Goal: Task Accomplishment & Management: Manage account settings

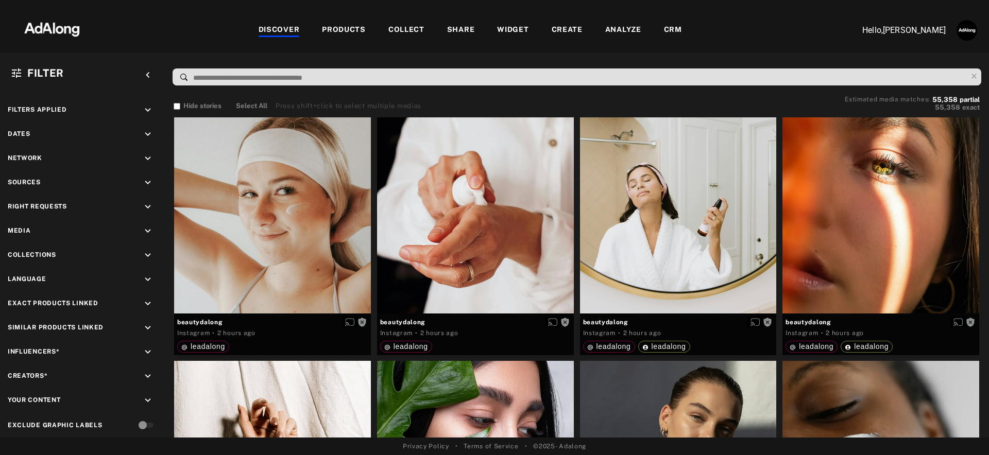
click at [519, 29] on div "WIDGET" at bounding box center [512, 30] width 31 height 12
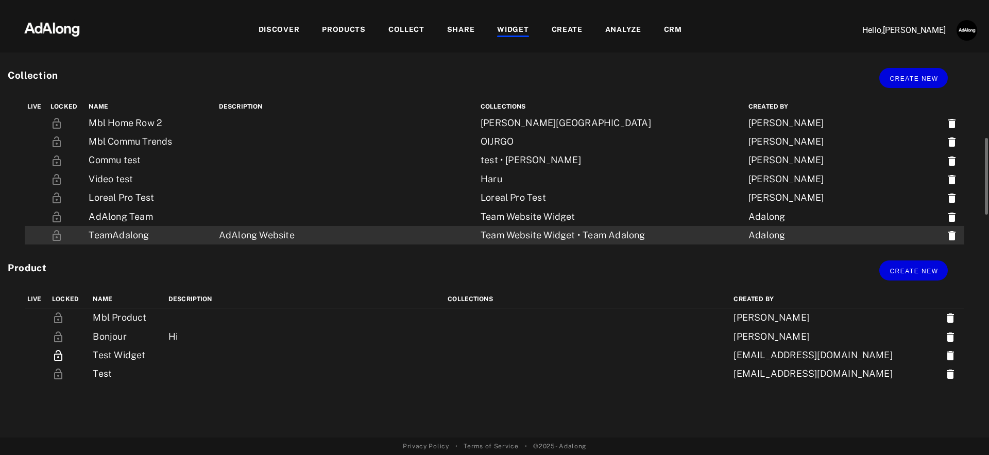
scroll to position [134, 0]
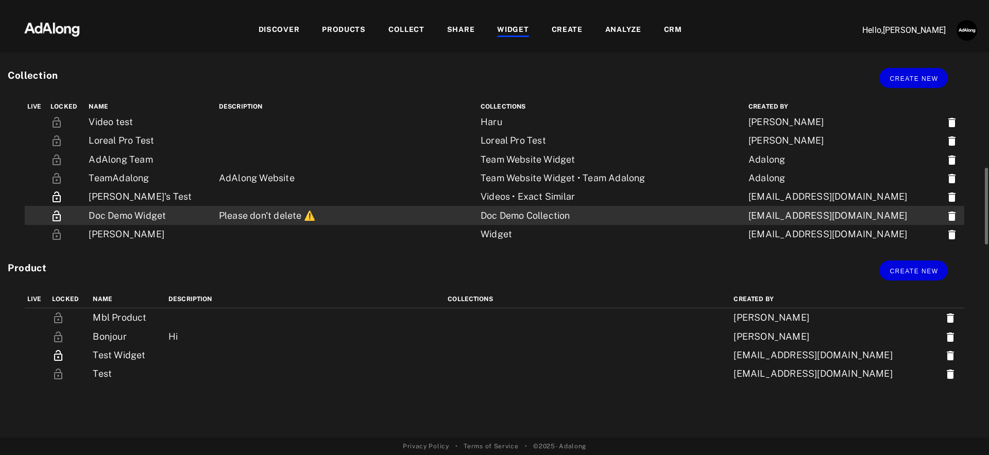
click at [534, 211] on div "Doc Demo Collection" at bounding box center [589, 215] width 217 height 13
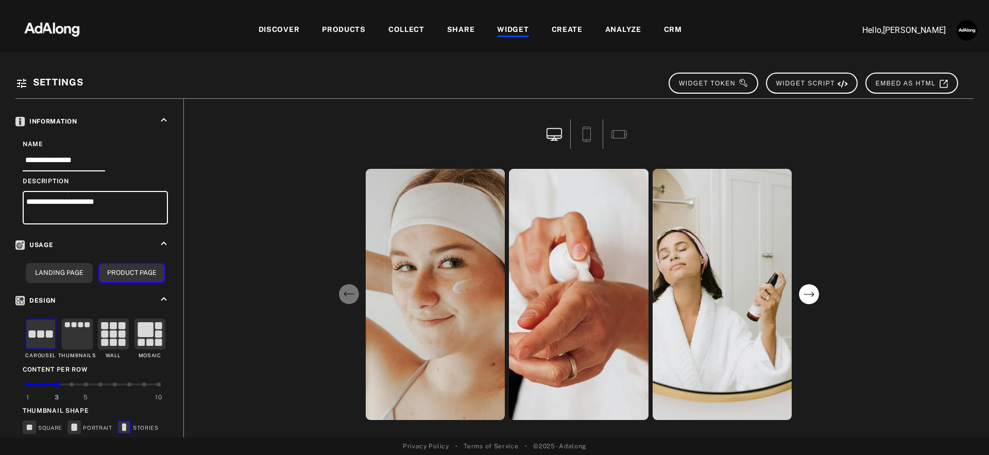
click at [351, 29] on div "PRODUCTS" at bounding box center [344, 30] width 44 height 12
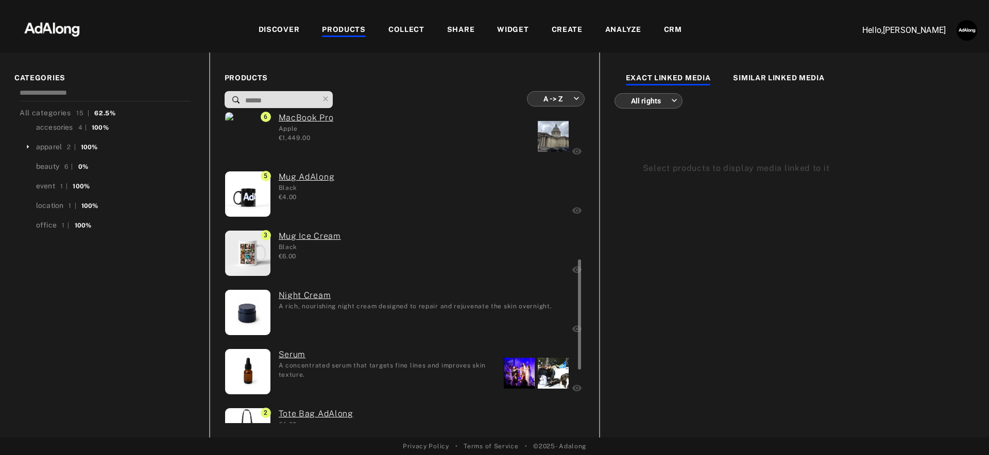
scroll to position [583, 0]
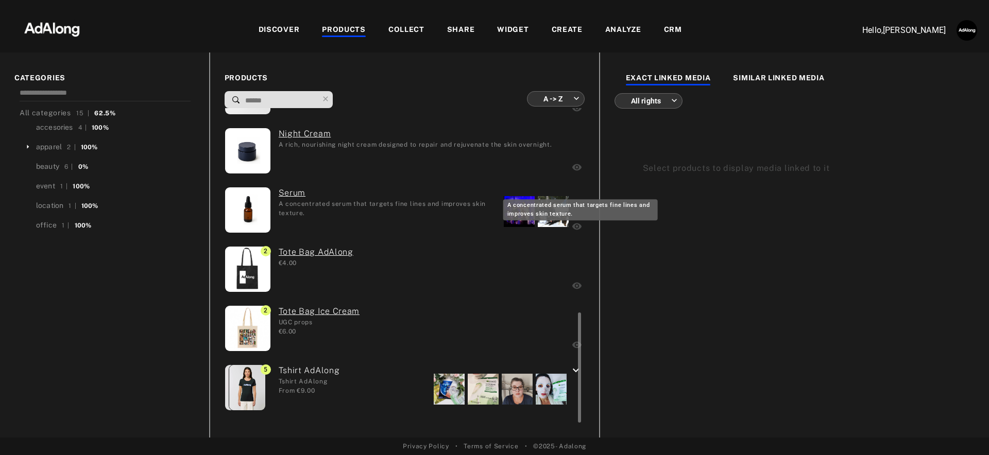
click at [461, 211] on div "A concentrated serum that targets fine lines and improves skin texture." at bounding box center [387, 208] width 217 height 18
click at [548, 218] on div at bounding box center [553, 211] width 31 height 31
click at [516, 213] on div at bounding box center [519, 211] width 31 height 31
click at [402, 203] on div "A concentrated serum that targets fine lines and improves skin texture." at bounding box center [387, 208] width 217 height 18
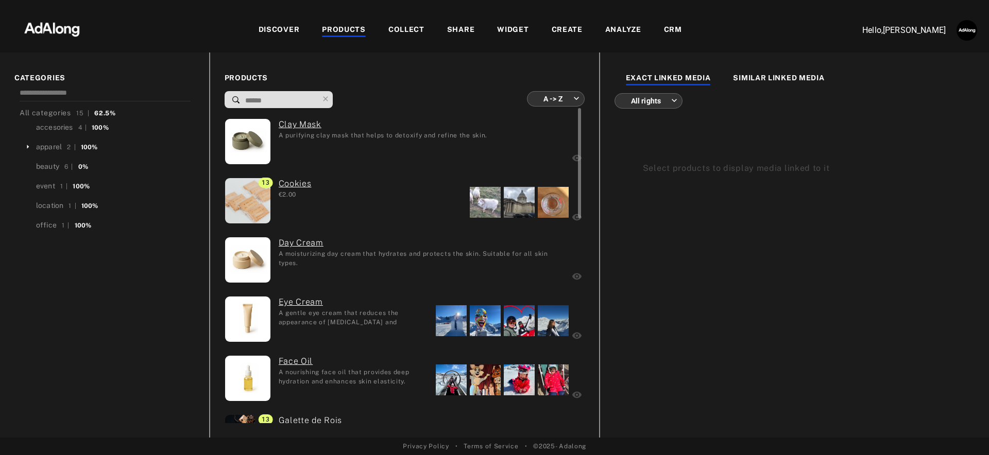
click at [457, 329] on div at bounding box center [451, 320] width 31 height 31
click at [495, 323] on div at bounding box center [485, 320] width 31 height 31
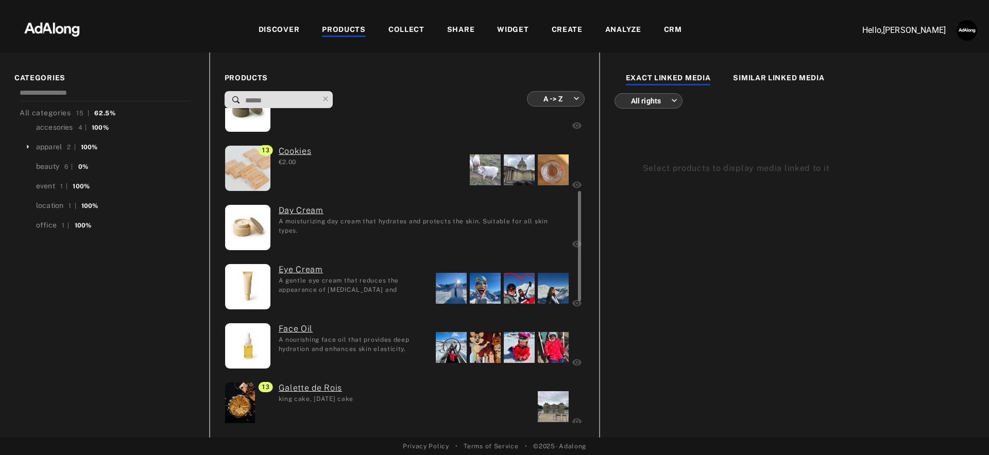
scroll to position [86, 0]
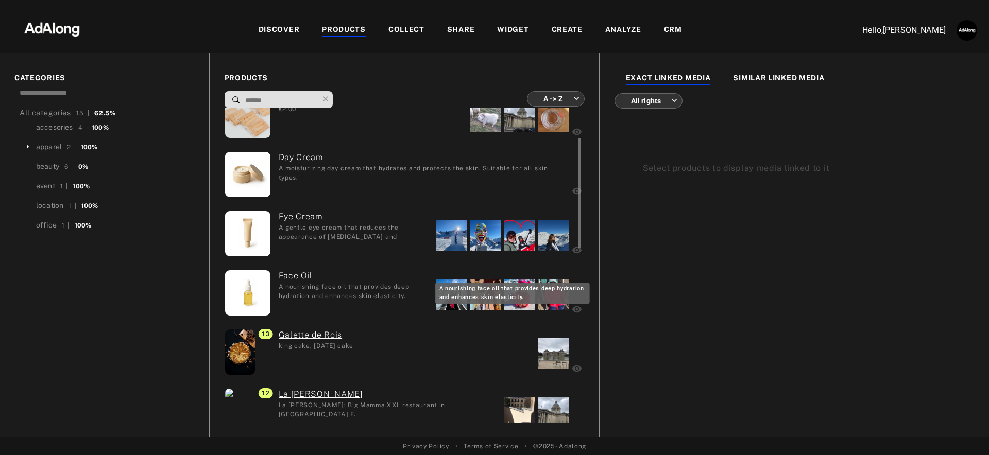
click at [365, 282] on div "A nourishing face oil that provides deep hydration and enhances skin elasticity." at bounding box center [353, 291] width 149 height 18
click at [788, 78] on div "SIMILAR LINKED MEDIA" at bounding box center [778, 79] width 91 height 12
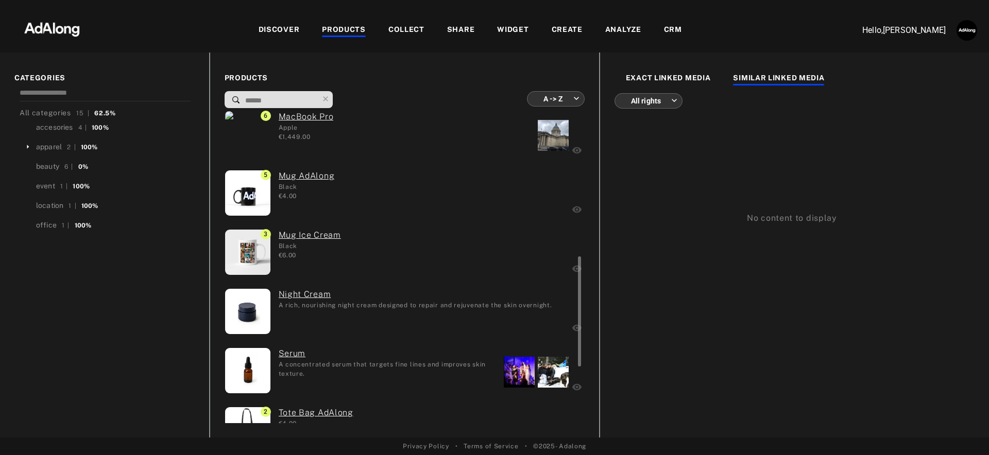
scroll to position [583, 0]
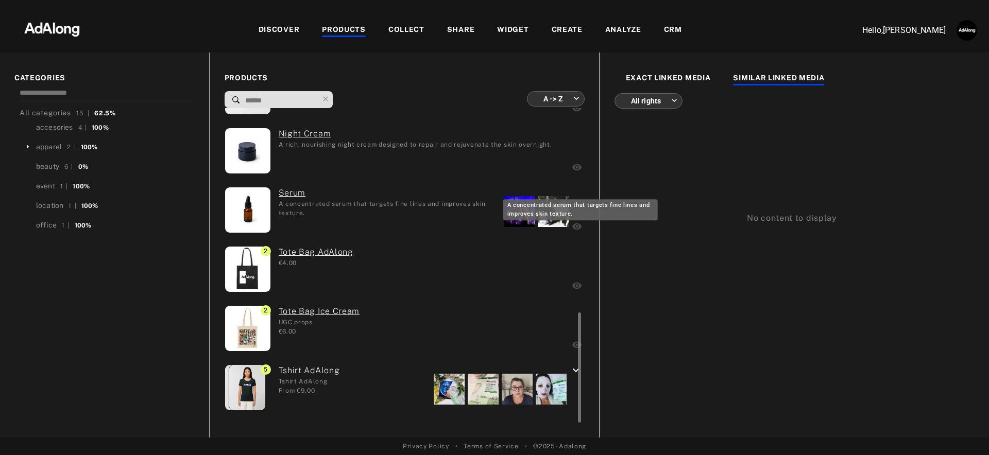
click at [419, 210] on div "A concentrated serum that targets fine lines and improves skin texture." at bounding box center [387, 208] width 217 height 18
click at [667, 73] on div "EXACT LINKED MEDIA" at bounding box center [668, 79] width 85 height 12
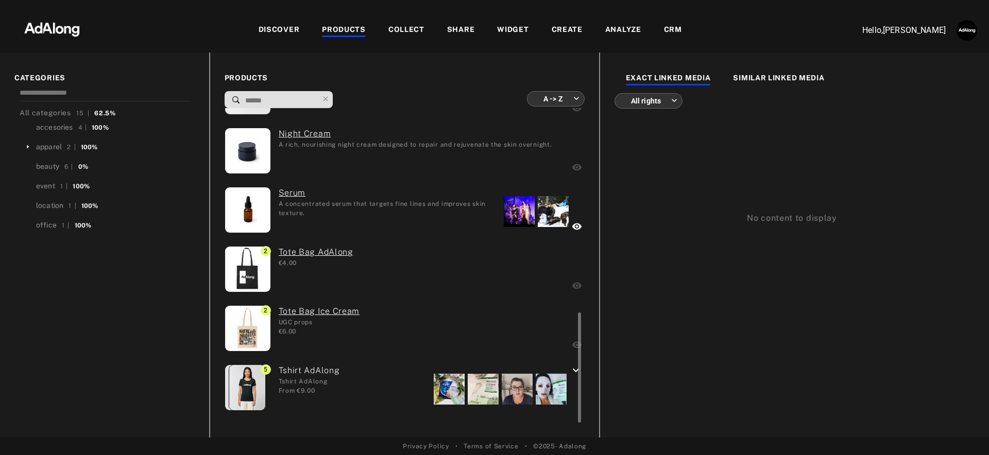
click at [400, 143] on div "A rich, nourishing night cream designed to repair and rejuvenate the skin overn…" at bounding box center [416, 144] width 274 height 9
click at [278, 25] on div "DISCOVER" at bounding box center [279, 30] width 41 height 12
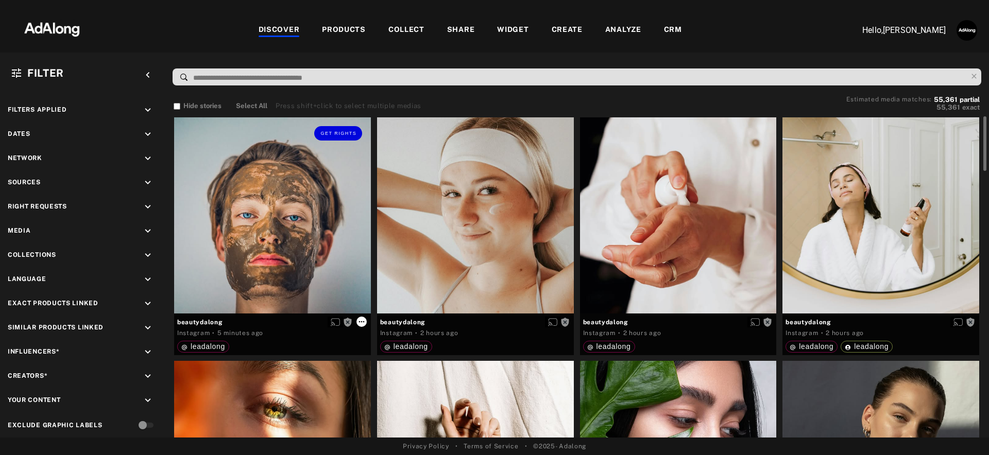
click at [364, 320] on icon at bounding box center [361, 322] width 8 height 8
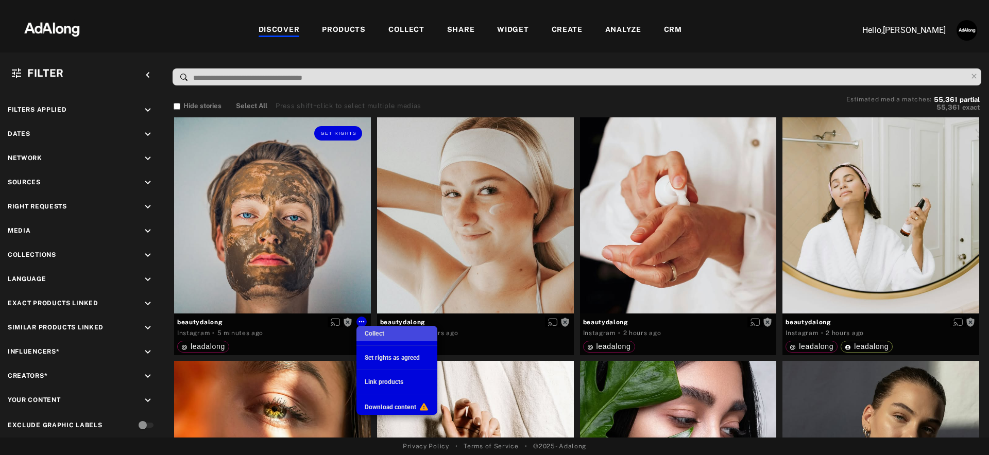
click at [373, 334] on span "Collect" at bounding box center [375, 333] width 20 height 7
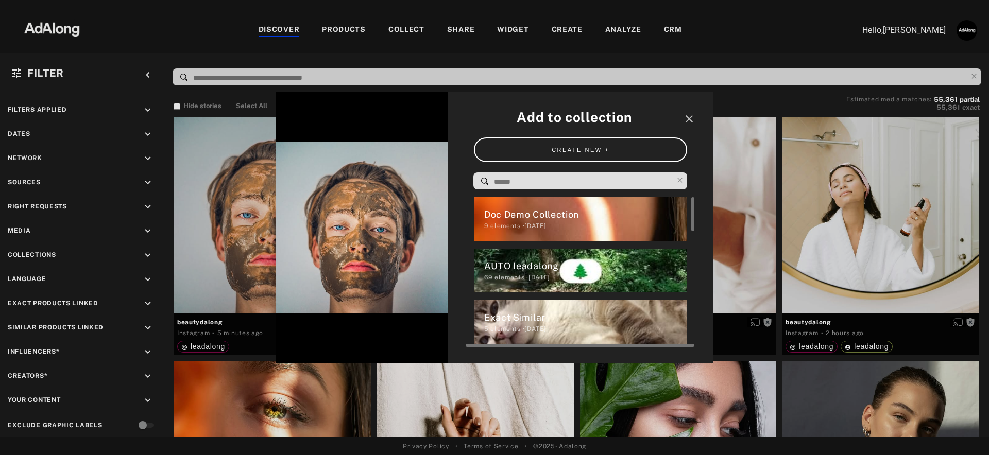
click at [596, 215] on div "Doc Demo Collection" at bounding box center [585, 215] width 203 height 14
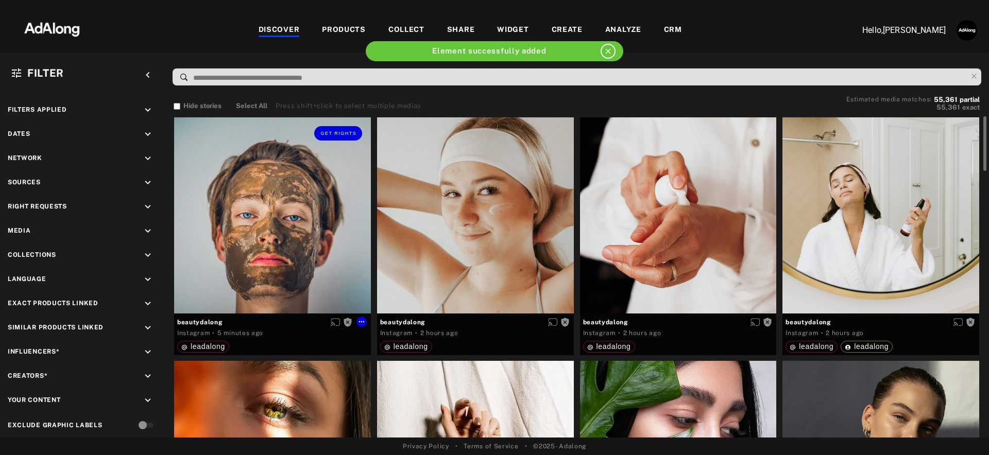
click at [321, 211] on div "Get rights" at bounding box center [272, 215] width 197 height 197
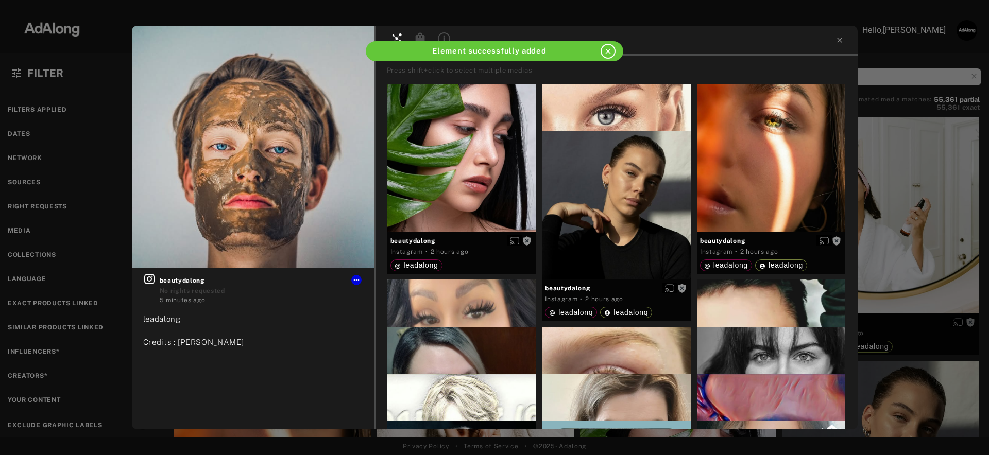
click at [610, 49] on icon "close" at bounding box center [608, 51] width 9 height 9
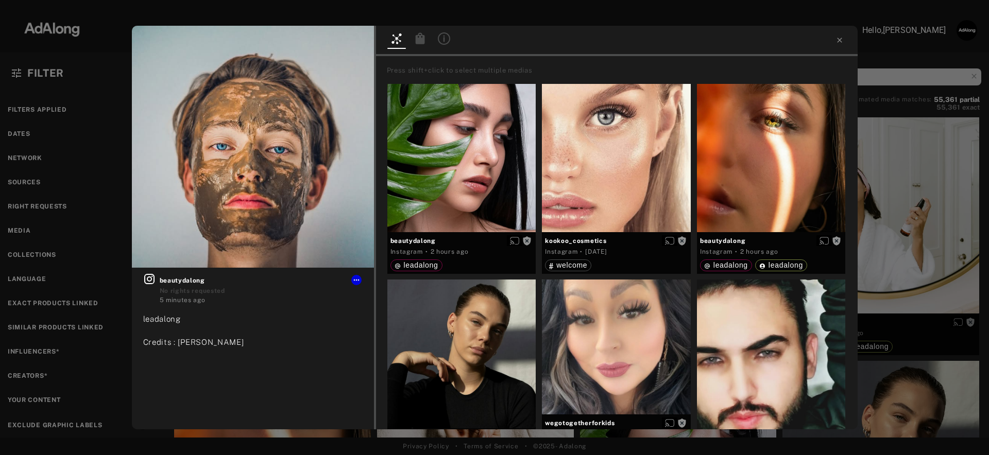
click at [421, 41] on icon at bounding box center [419, 37] width 9 height 11
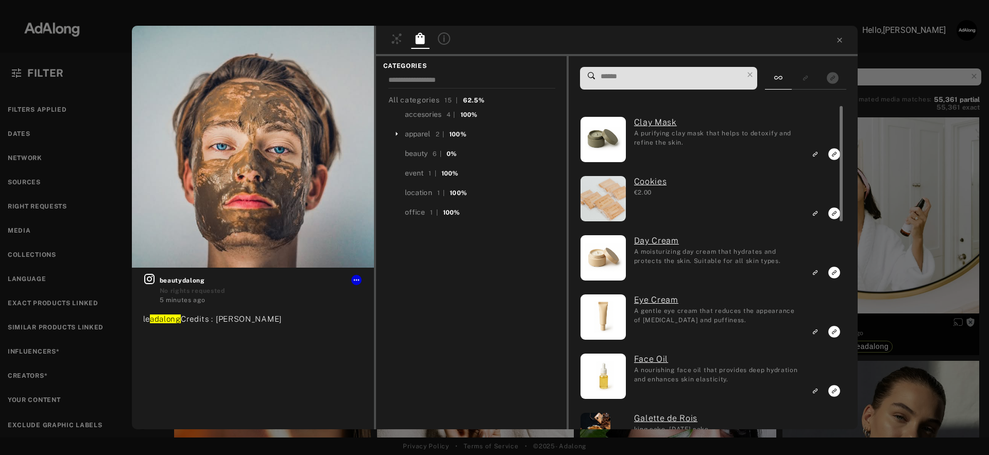
drag, startPoint x: 816, startPoint y: 152, endPoint x: 823, endPoint y: 124, distance: 28.7
click at [823, 124] on div at bounding box center [825, 138] width 38 height 45
click at [835, 155] on icon "Link to exact product" at bounding box center [834, 154] width 12 height 12
drag, startPoint x: 841, startPoint y: 39, endPoint x: 835, endPoint y: 41, distance: 5.9
click at [841, 39] on icon at bounding box center [839, 40] width 8 height 8
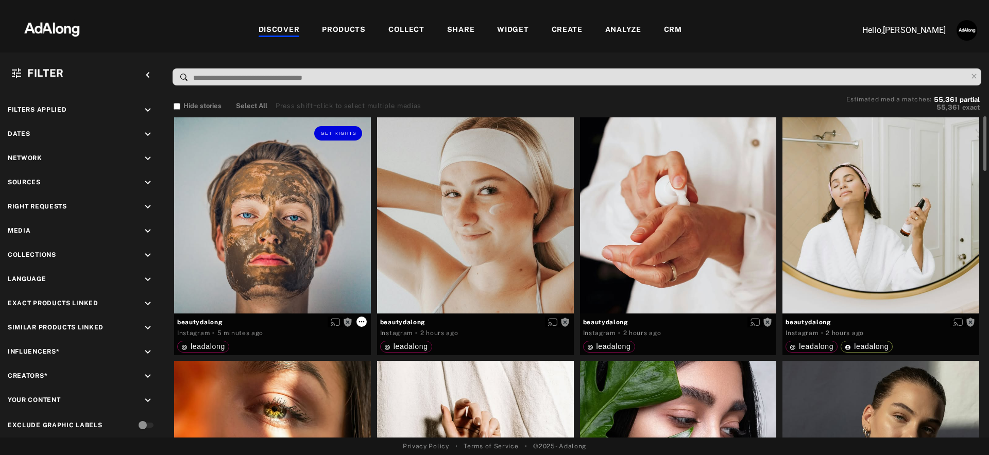
click at [362, 322] on icon at bounding box center [361, 322] width 8 height 8
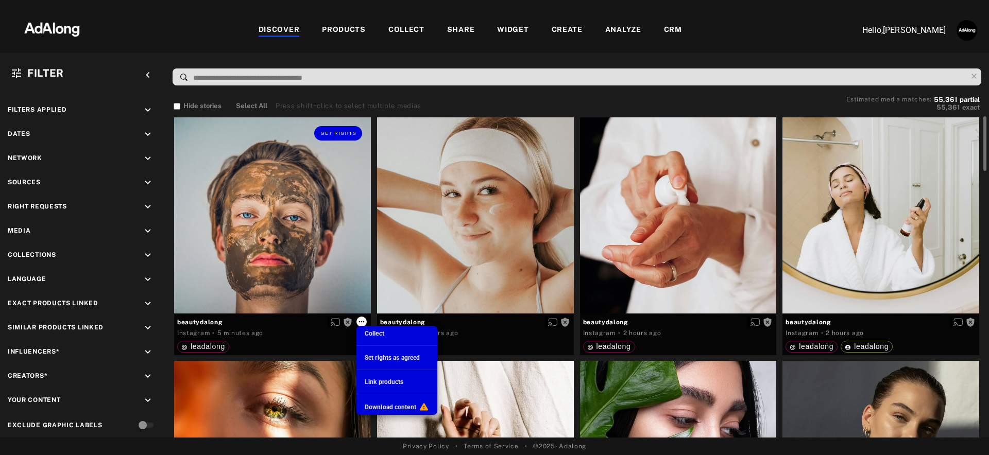
click at [362, 322] on div at bounding box center [494, 227] width 989 height 455
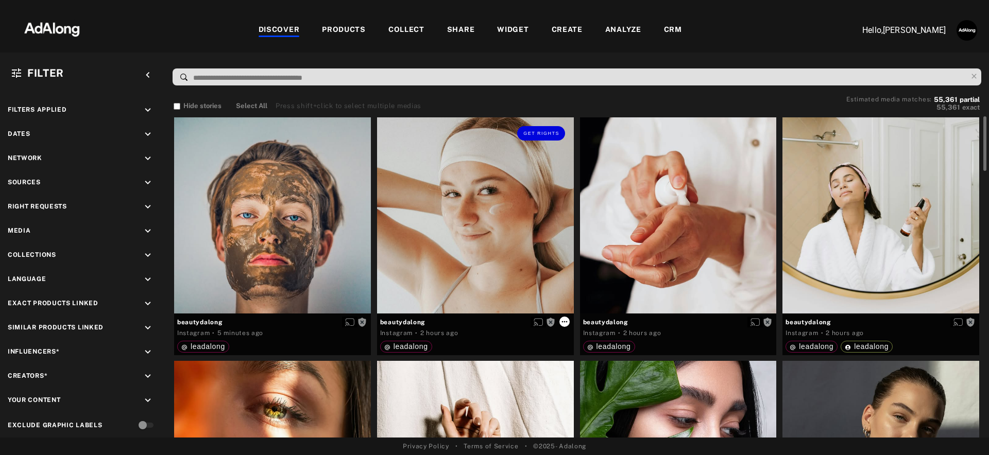
click at [564, 321] on icon at bounding box center [564, 322] width 6 height 2
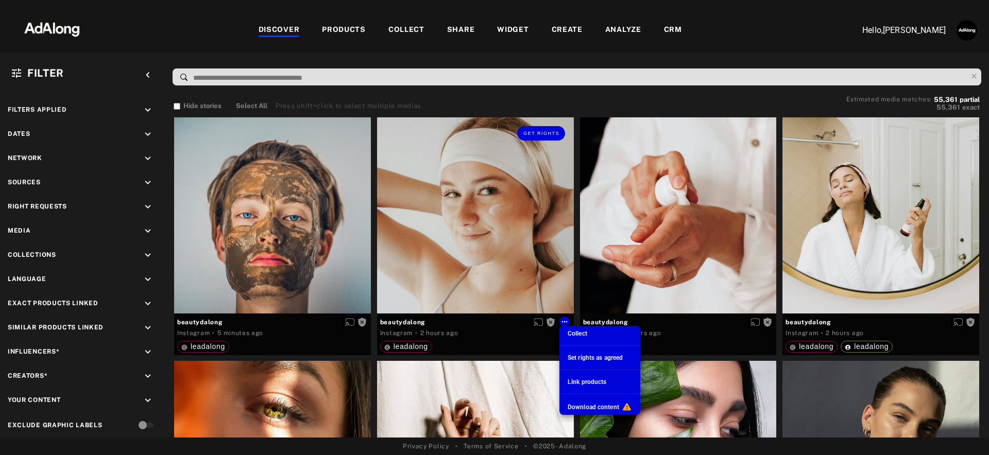
click at [580, 332] on span "Collect" at bounding box center [578, 333] width 20 height 7
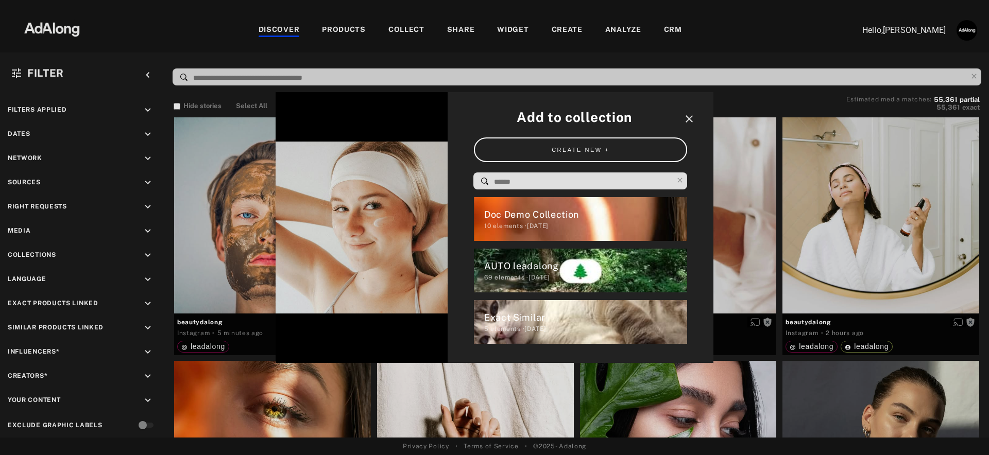
click at [690, 120] on icon "close" at bounding box center [689, 119] width 12 height 12
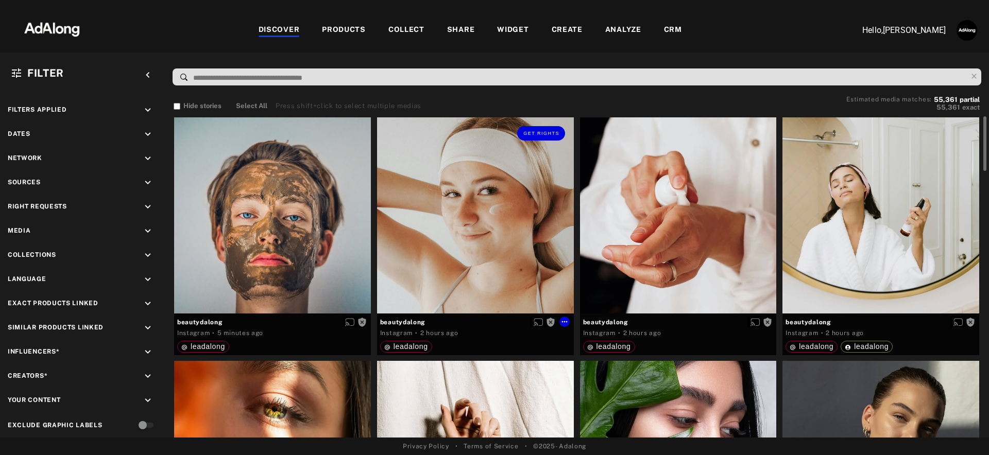
click at [487, 182] on div "Get rights" at bounding box center [475, 215] width 197 height 197
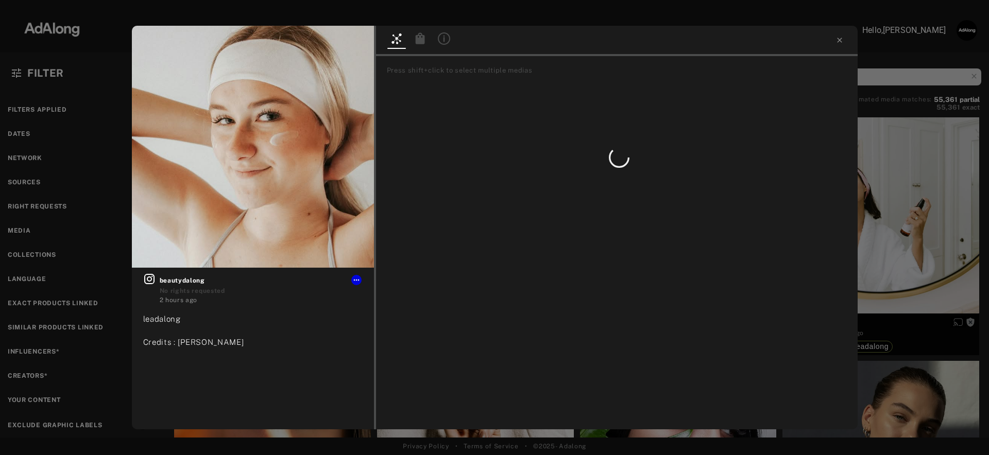
click at [422, 38] on icon at bounding box center [419, 37] width 9 height 11
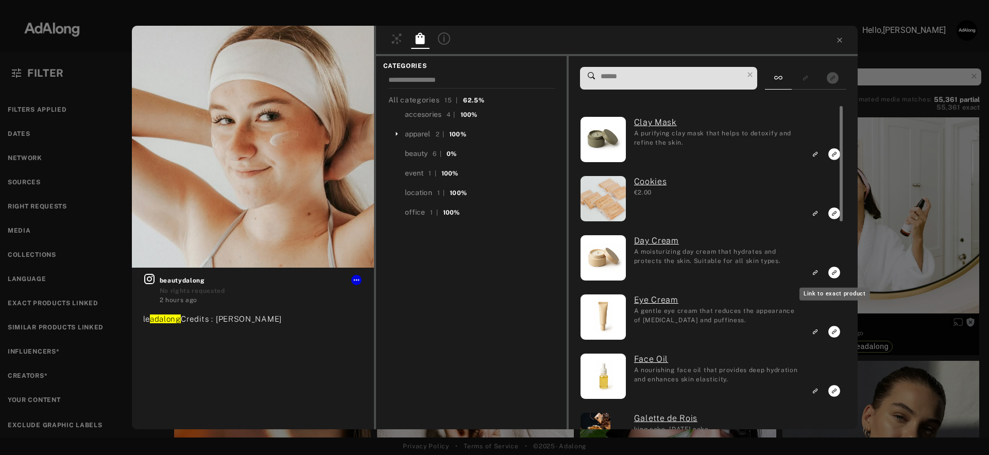
click at [832, 272] on icon "Link to exact product" at bounding box center [834, 273] width 12 height 12
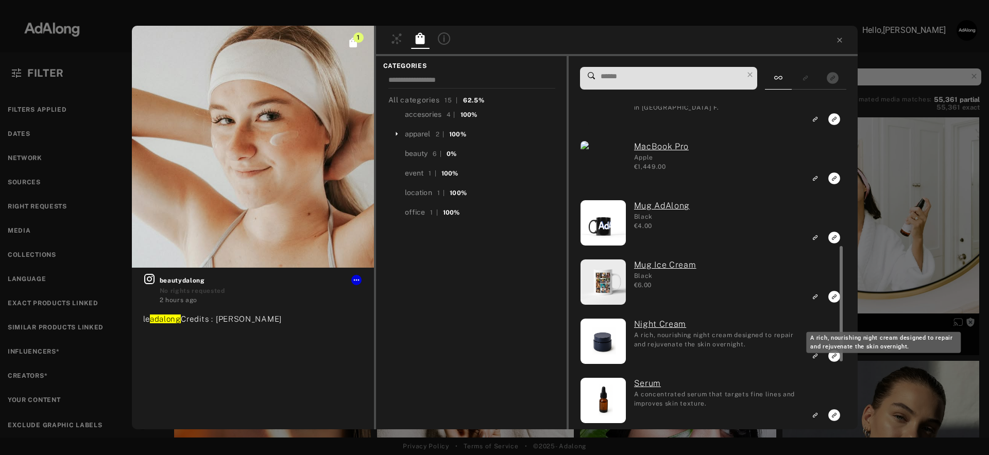
scroll to position [525, 0]
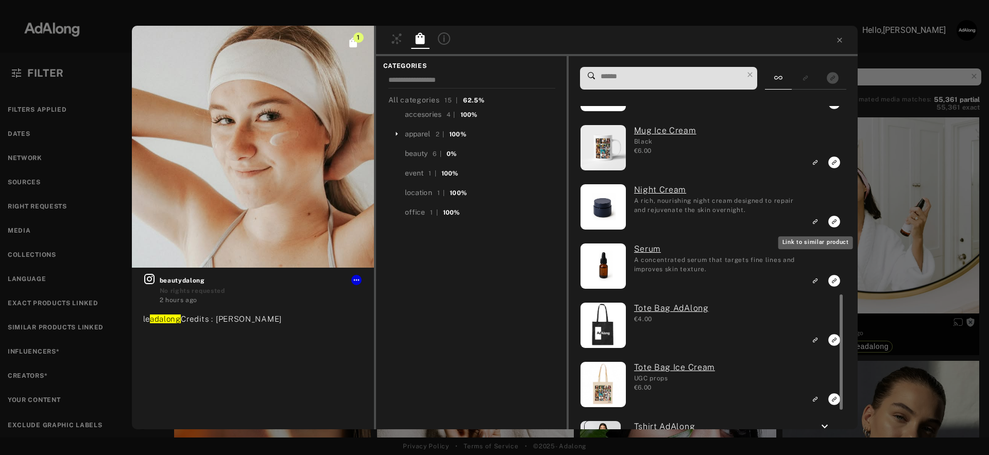
click at [816, 221] on icon "Link to similar product" at bounding box center [814, 222] width 7 height 6
click at [838, 43] on icon at bounding box center [839, 40] width 8 height 8
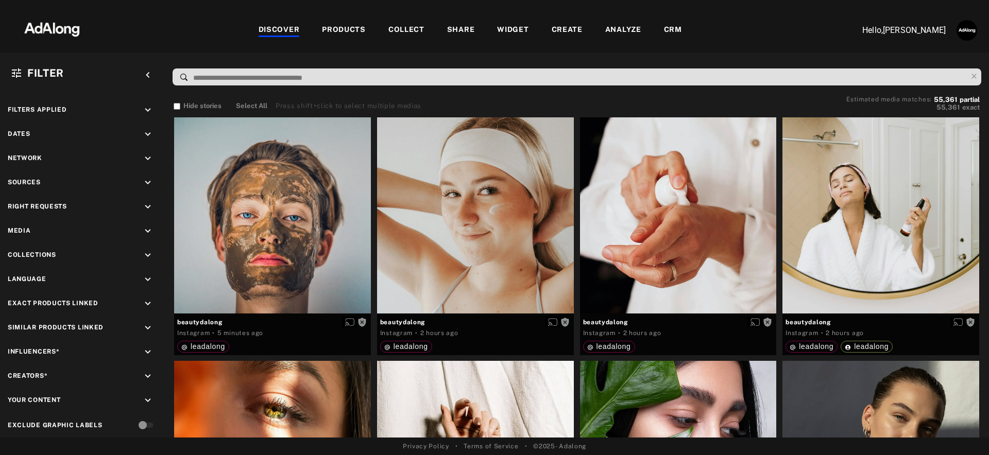
click at [345, 29] on div "PRODUCTS" at bounding box center [344, 30] width 44 height 12
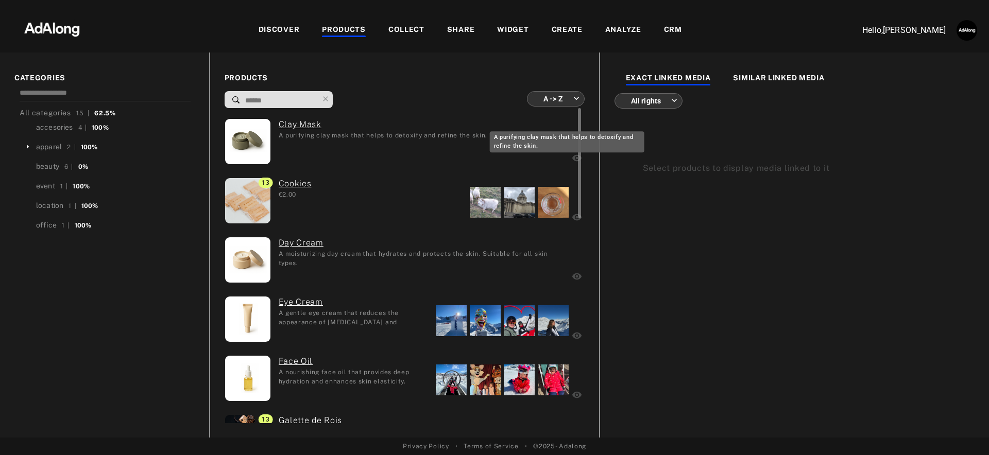
click at [313, 133] on div "A purifying clay mask that helps to detoxify and refine the skin." at bounding box center [383, 135] width 209 height 9
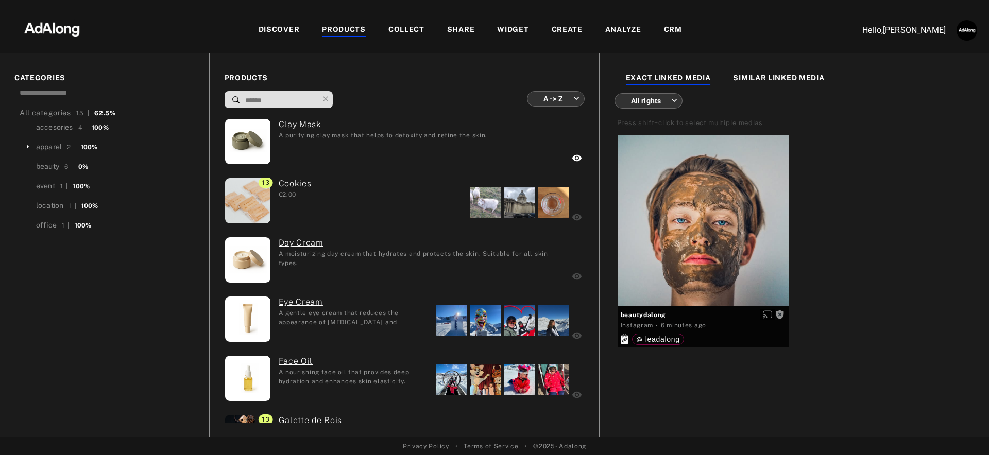
click at [510, 33] on div "WIDGET" at bounding box center [512, 30] width 31 height 12
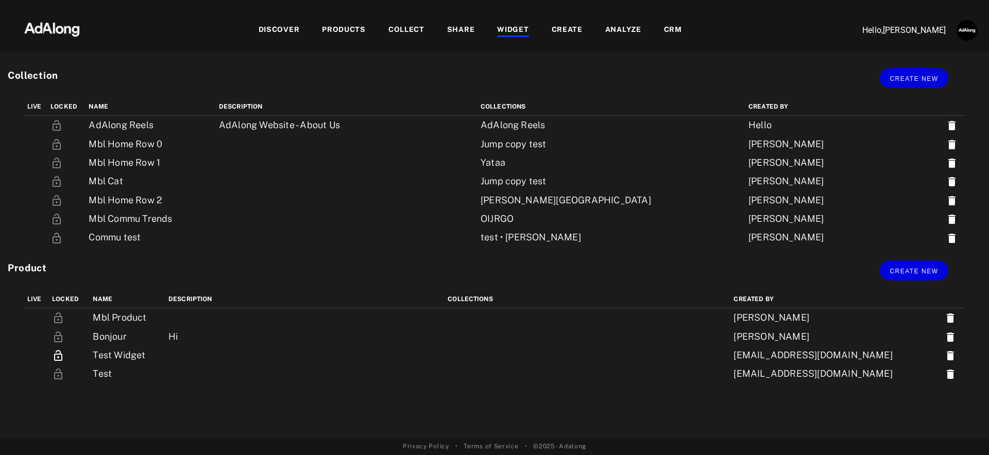
click at [345, 30] on div "PRODUCTS" at bounding box center [344, 30] width 44 height 12
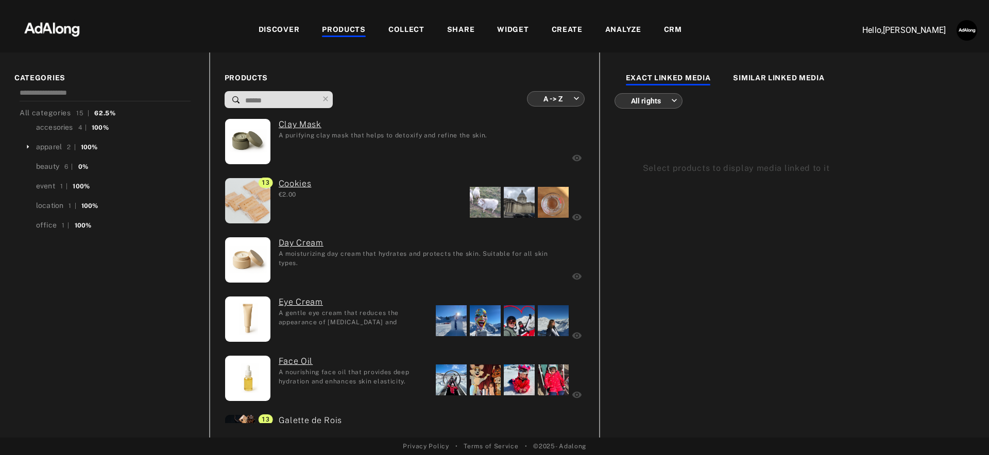
click at [281, 24] on div "DISCOVER" at bounding box center [279, 30] width 41 height 12
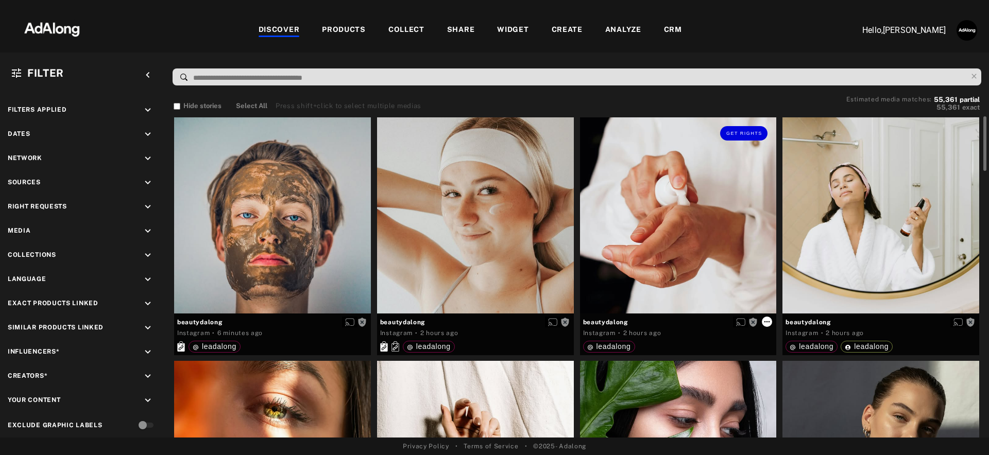
click at [769, 321] on icon at bounding box center [767, 322] width 6 height 2
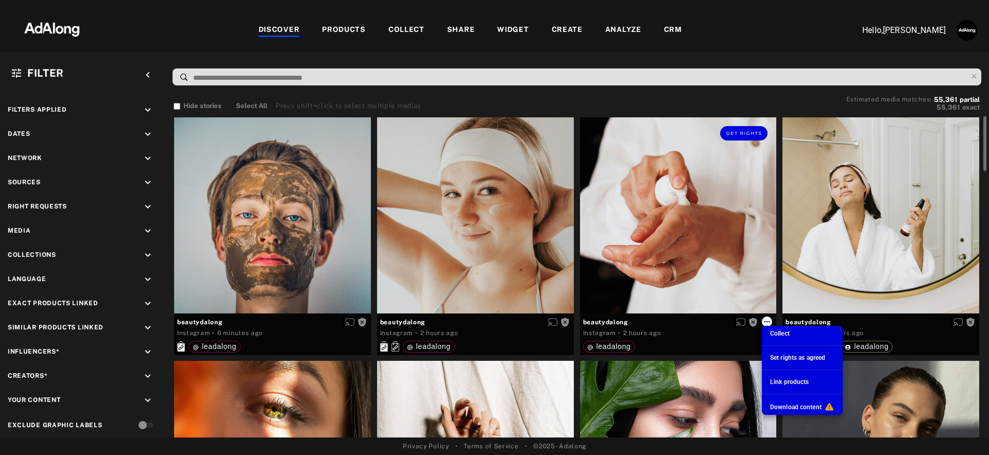
click at [769, 321] on div at bounding box center [494, 227] width 989 height 455
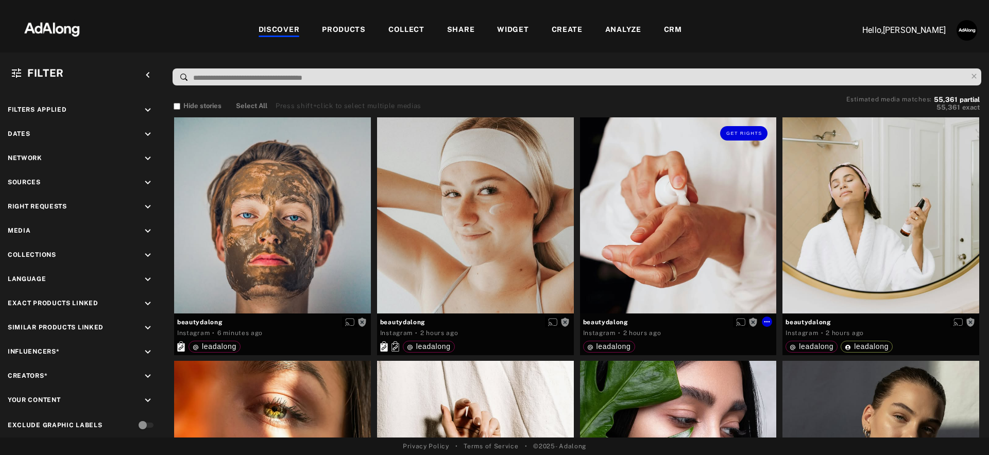
click at [749, 233] on div "Get rights" at bounding box center [678, 215] width 197 height 197
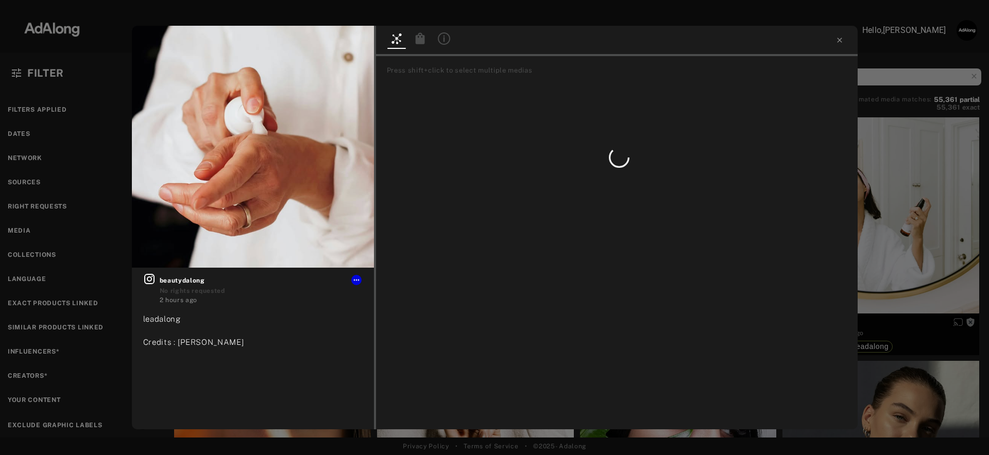
click at [418, 42] on icon at bounding box center [419, 37] width 9 height 11
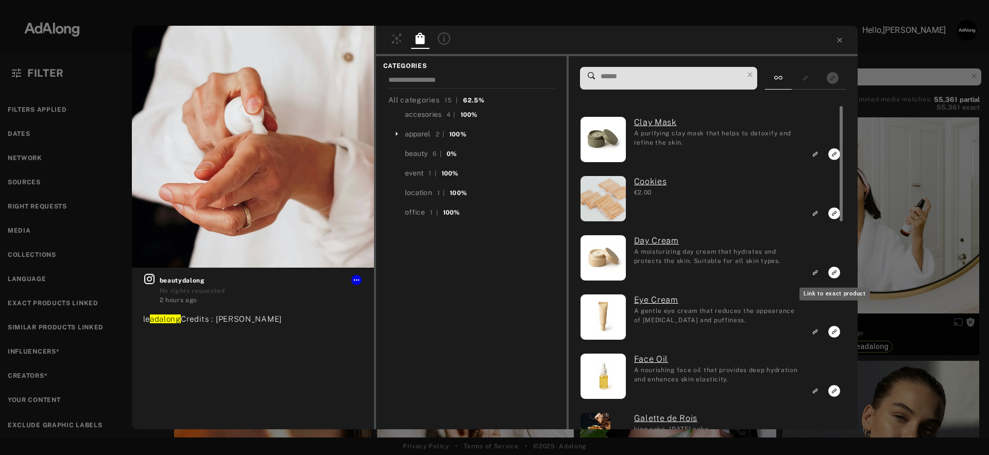
click at [834, 272] on icon "Link to exact product" at bounding box center [834, 273] width 12 height 12
click at [815, 332] on icon "Link to similar product" at bounding box center [814, 332] width 7 height 6
click at [840, 40] on icon at bounding box center [839, 40] width 5 height 5
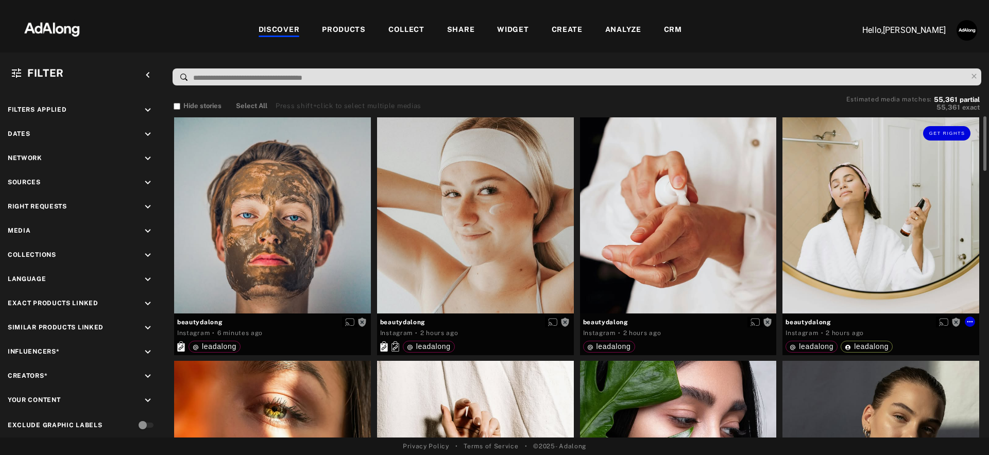
click at [879, 249] on div "Get rights" at bounding box center [880, 215] width 197 height 197
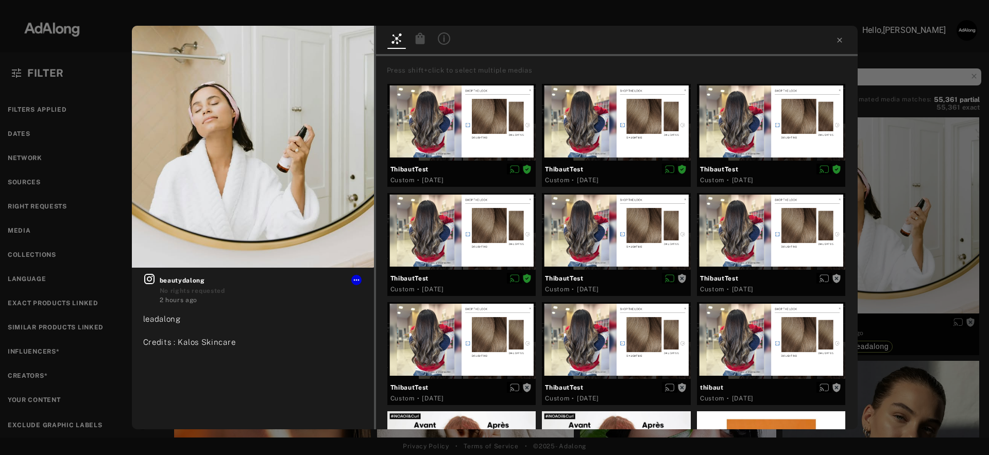
click at [423, 39] on icon at bounding box center [419, 37] width 9 height 11
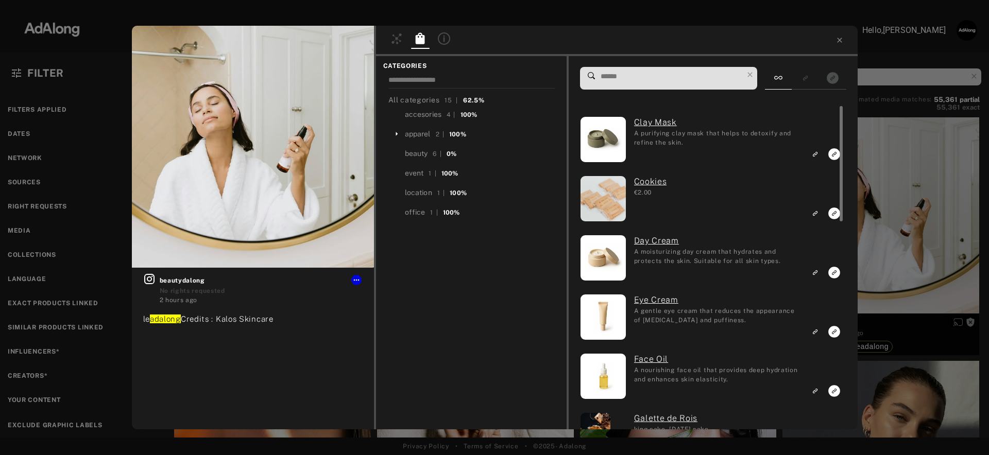
scroll to position [3, 0]
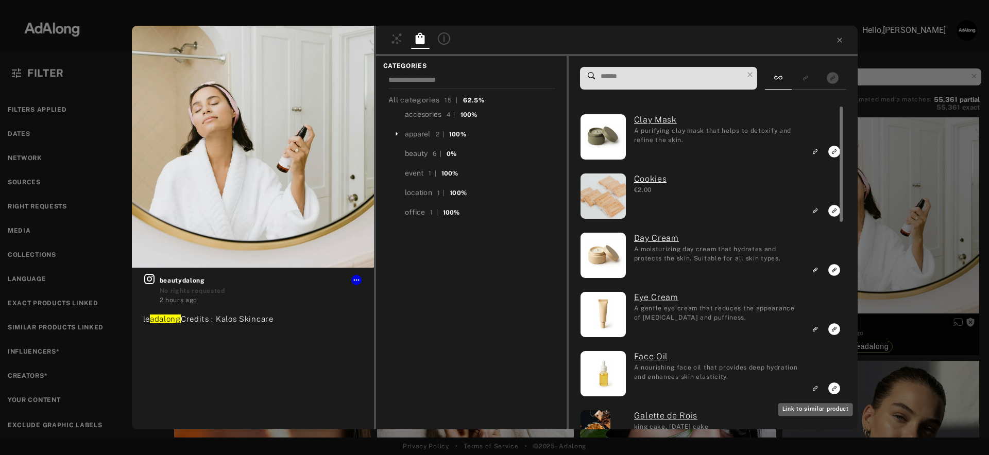
click at [818, 389] on icon "Link to similar product" at bounding box center [814, 389] width 7 height 6
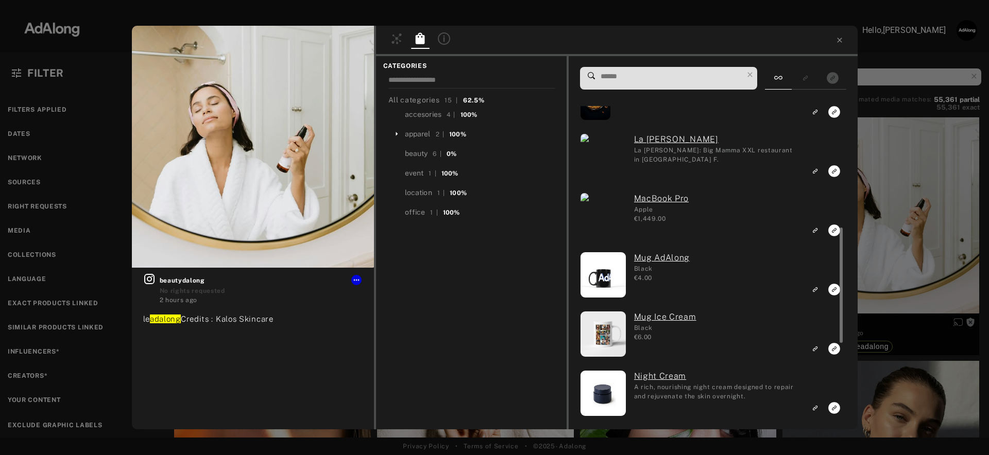
scroll to position [379, 0]
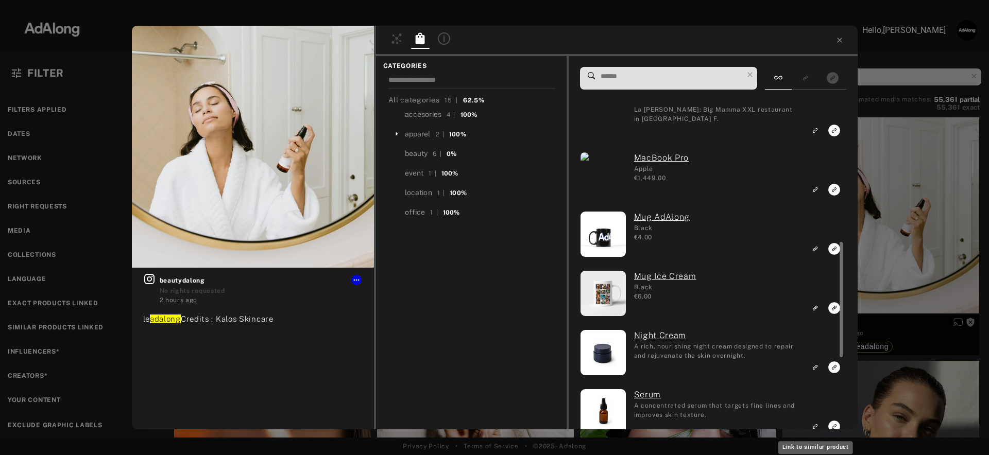
click at [814, 426] on icon "Link to similar product" at bounding box center [814, 427] width 7 height 6
click at [909, 262] on div "beautydalong No rights requested 2 hours ago le adalong Credits : Kalos Skincar…" at bounding box center [494, 227] width 989 height 455
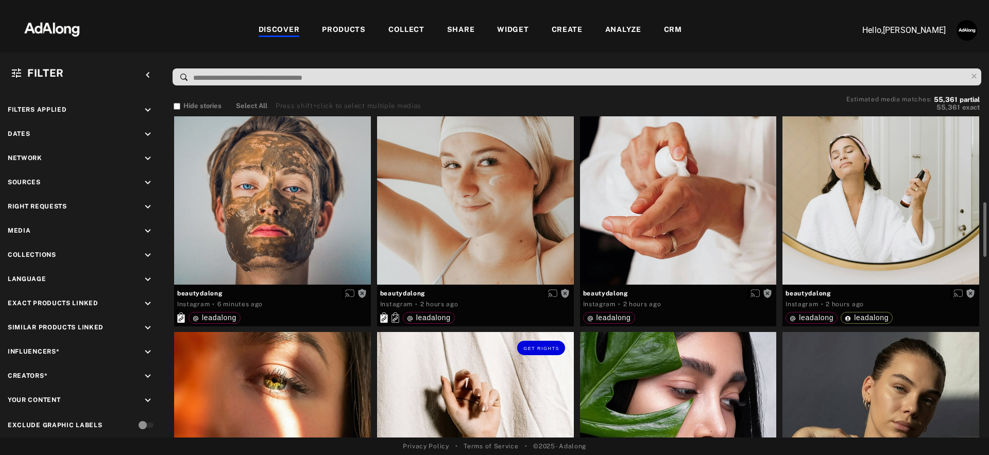
scroll to position [223, 0]
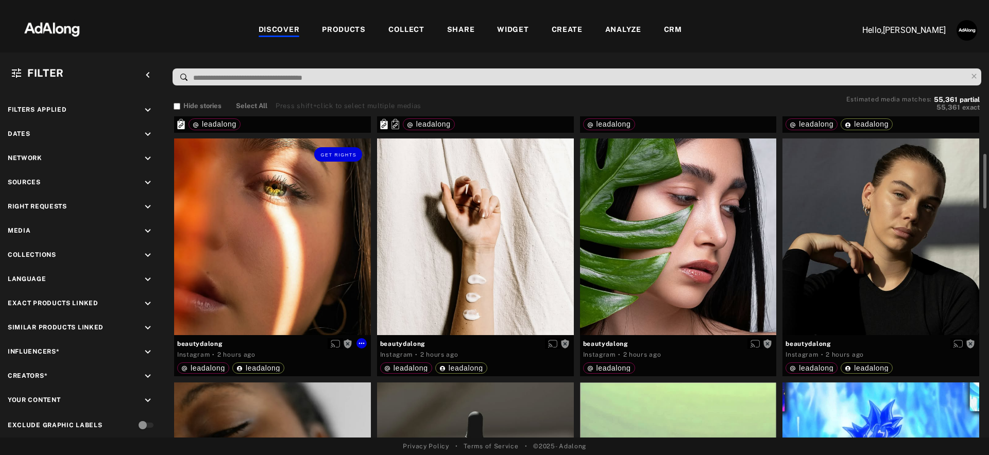
click at [338, 269] on div "Get rights" at bounding box center [272, 237] width 197 height 197
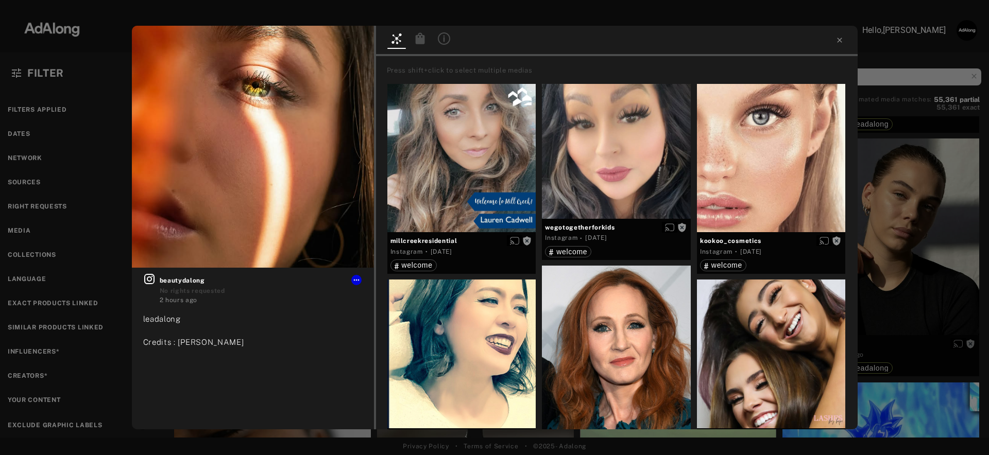
click at [424, 38] on icon at bounding box center [419, 37] width 9 height 11
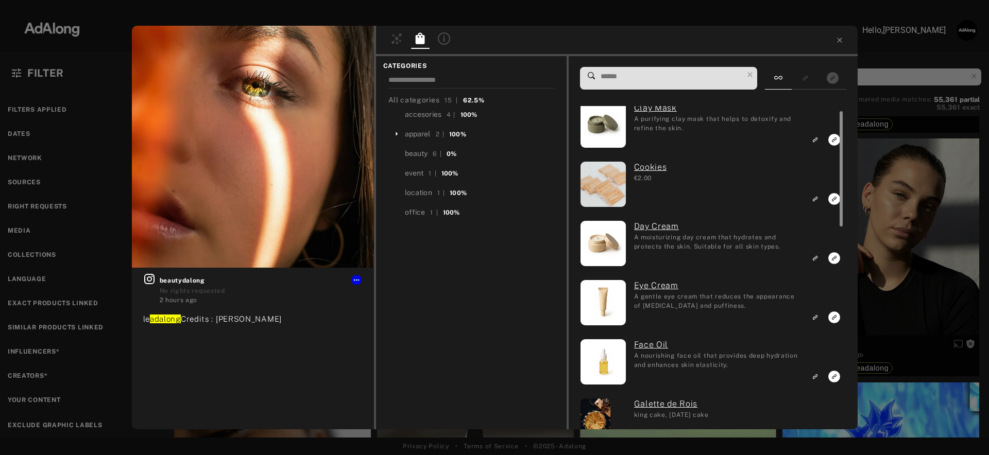
scroll to position [337, 0]
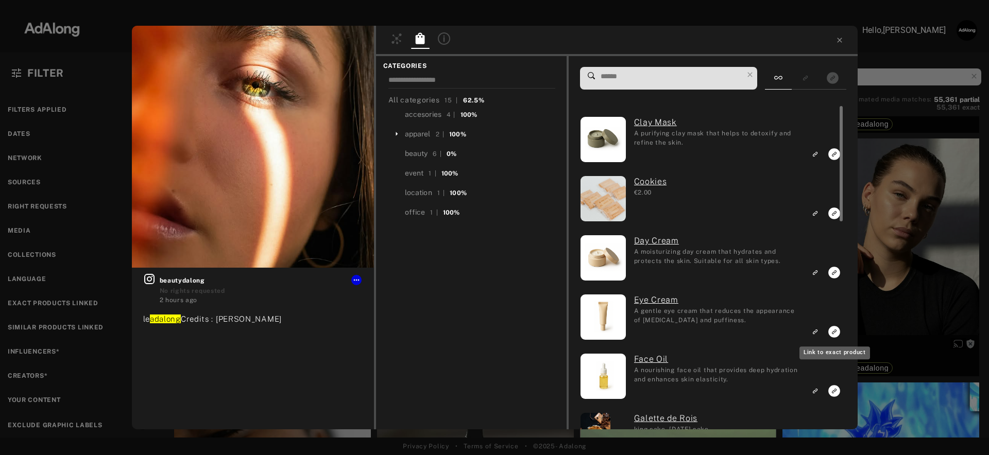
click at [834, 332] on rect "Link to exact product" at bounding box center [834, 332] width 13 height 13
click at [838, 39] on icon at bounding box center [839, 40] width 5 height 5
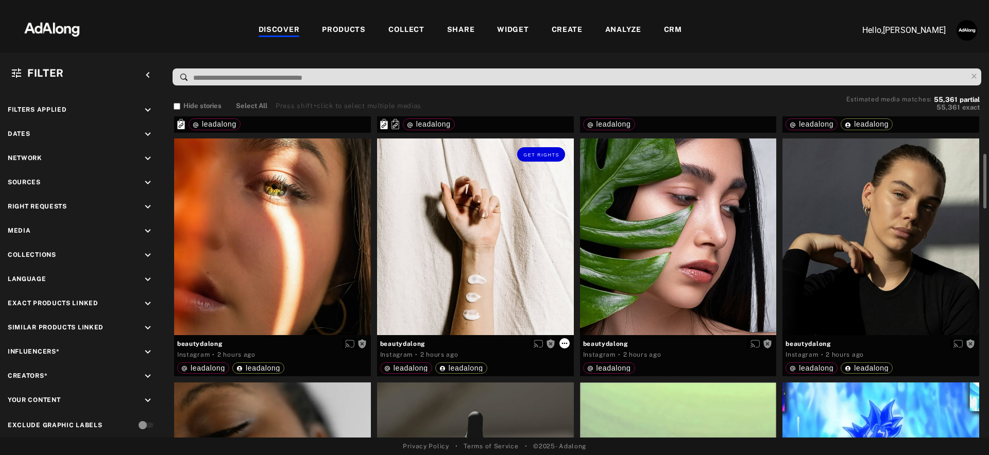
click at [566, 343] on icon at bounding box center [564, 343] width 8 height 8
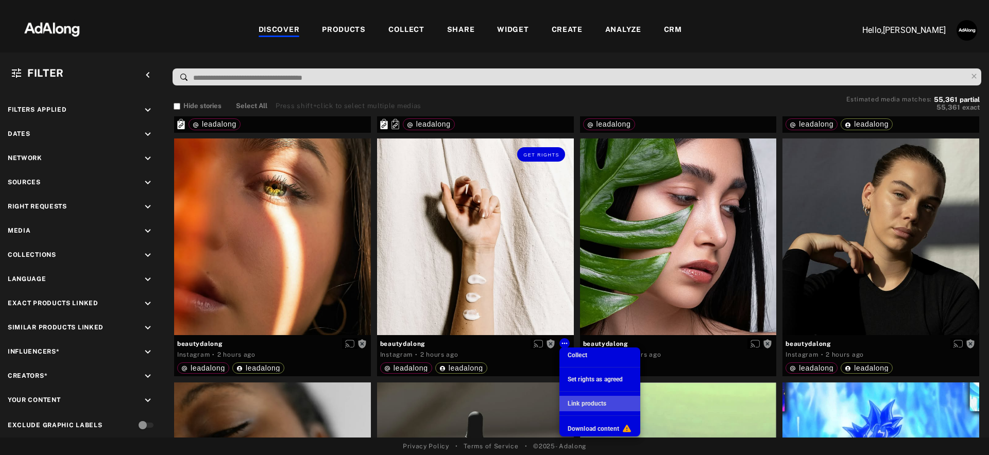
click at [584, 398] on li "Link products" at bounding box center [599, 403] width 81 height 15
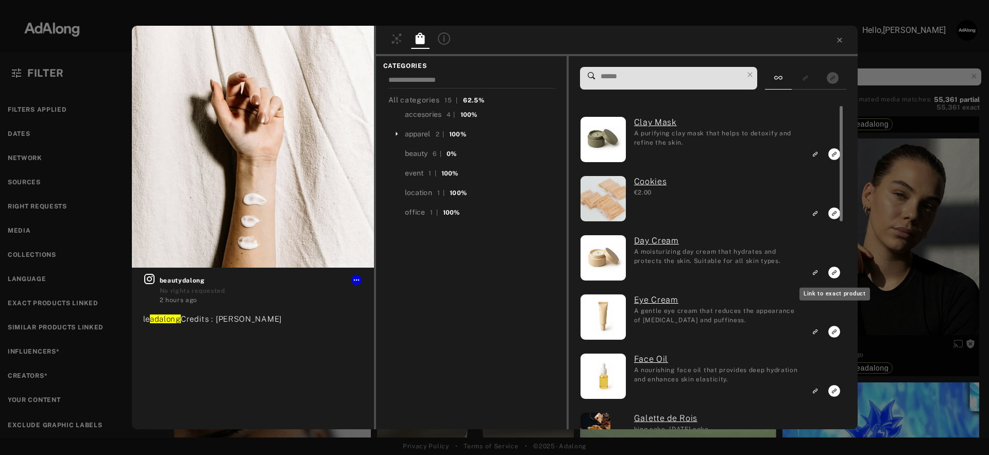
click at [832, 271] on icon "Link to exact product" at bounding box center [834, 273] width 12 height 12
click at [838, 43] on icon at bounding box center [839, 40] width 8 height 8
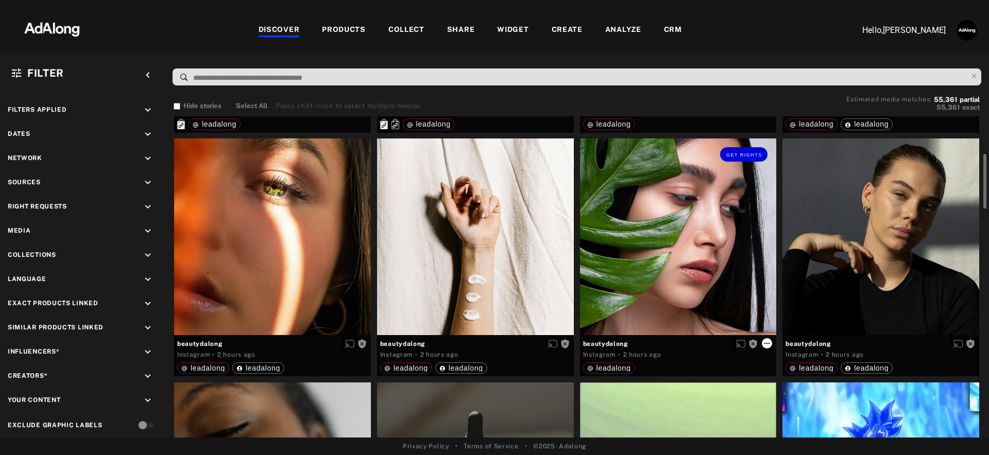
click at [765, 340] on icon at bounding box center [767, 343] width 8 height 8
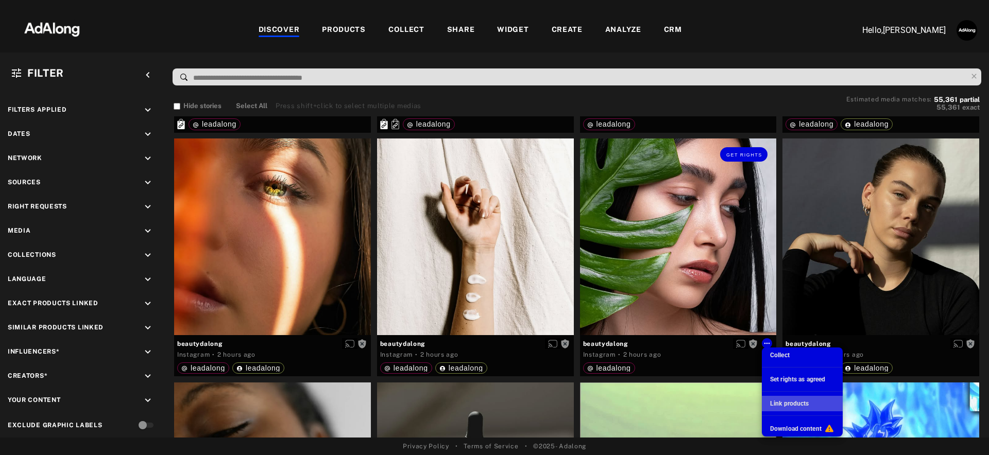
click at [798, 400] on span "Link products" at bounding box center [789, 403] width 39 height 7
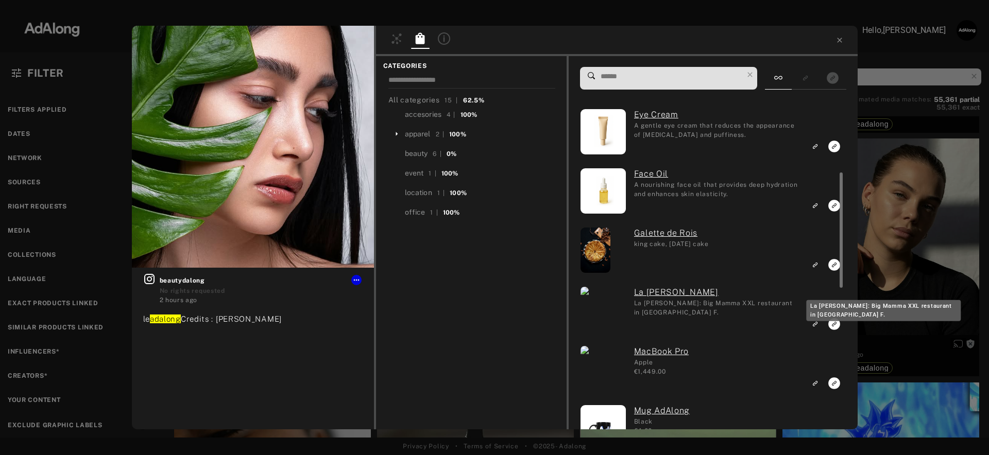
scroll to position [327, 0]
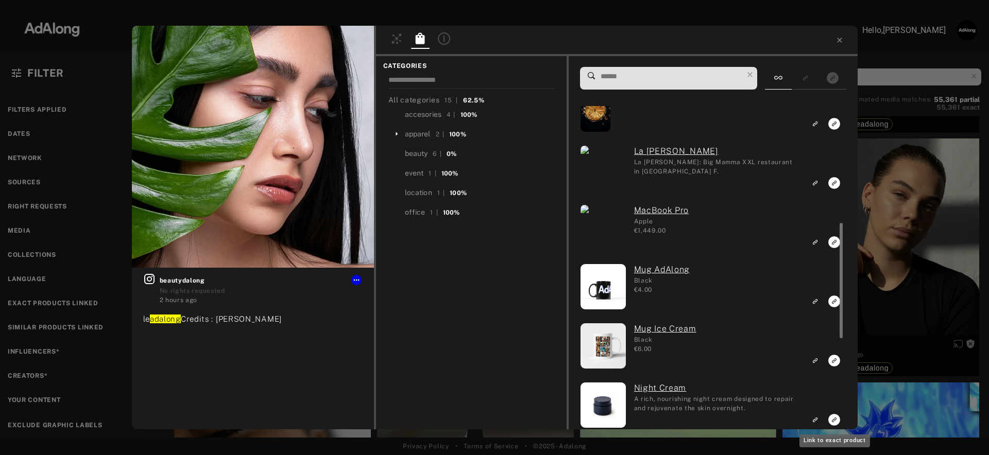
click at [834, 419] on icon "Link to exact product" at bounding box center [834, 420] width 12 height 12
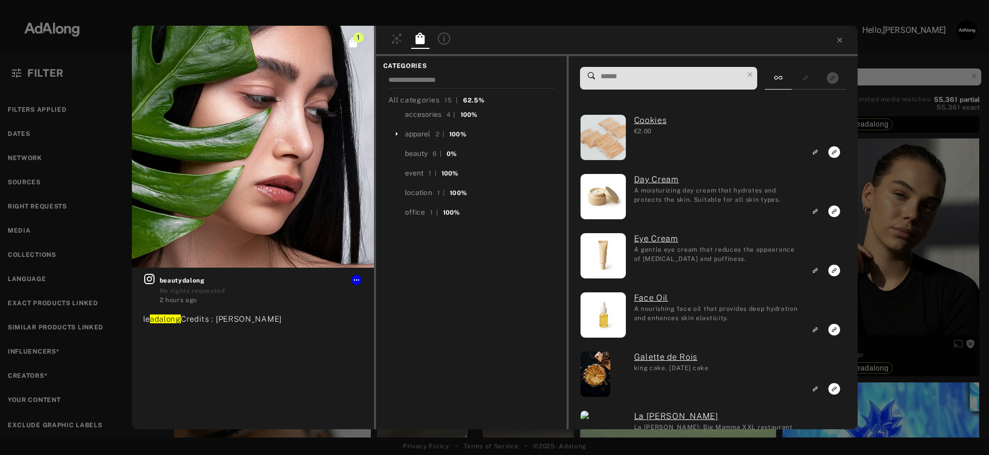
scroll to position [0, 0]
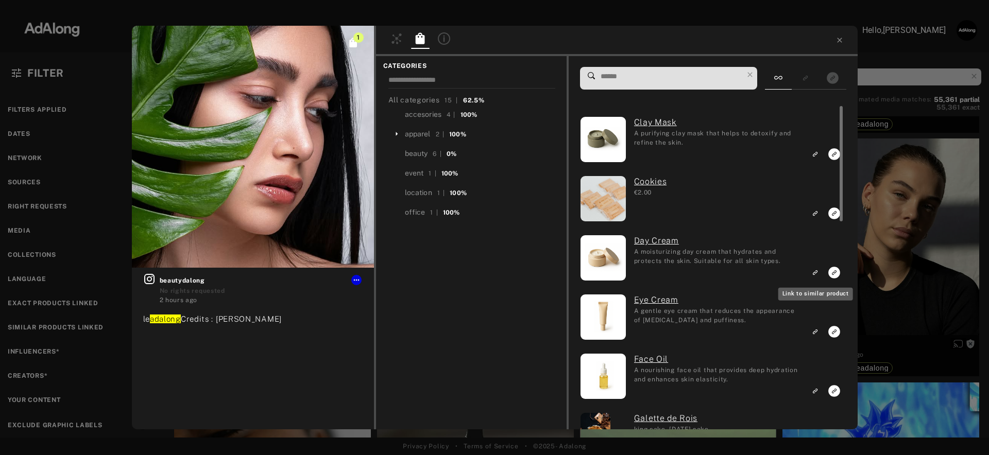
click at [817, 274] on icon "Link to similar product" at bounding box center [814, 273] width 7 height 6
click at [842, 44] on icon at bounding box center [839, 40] width 8 height 8
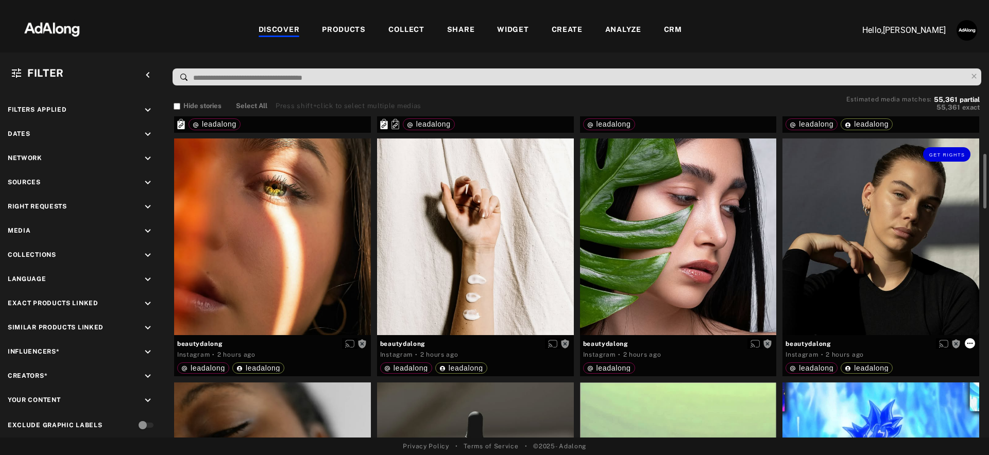
click at [970, 340] on icon at bounding box center [970, 343] width 8 height 8
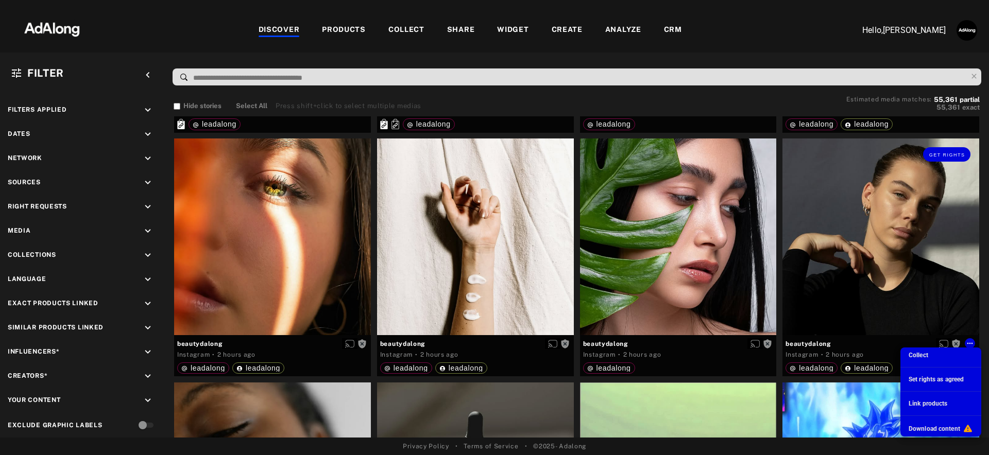
click at [919, 408] on div "Link products" at bounding box center [928, 403] width 39 height 9
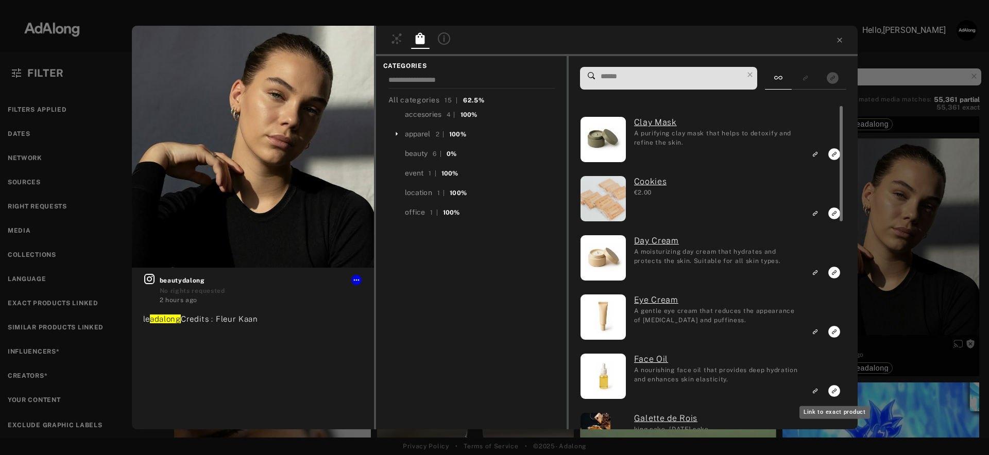
click at [829, 391] on icon "Link to exact product" at bounding box center [834, 391] width 12 height 12
click at [838, 44] on div at bounding box center [617, 41] width 482 height 30
click at [840, 42] on icon at bounding box center [839, 40] width 8 height 8
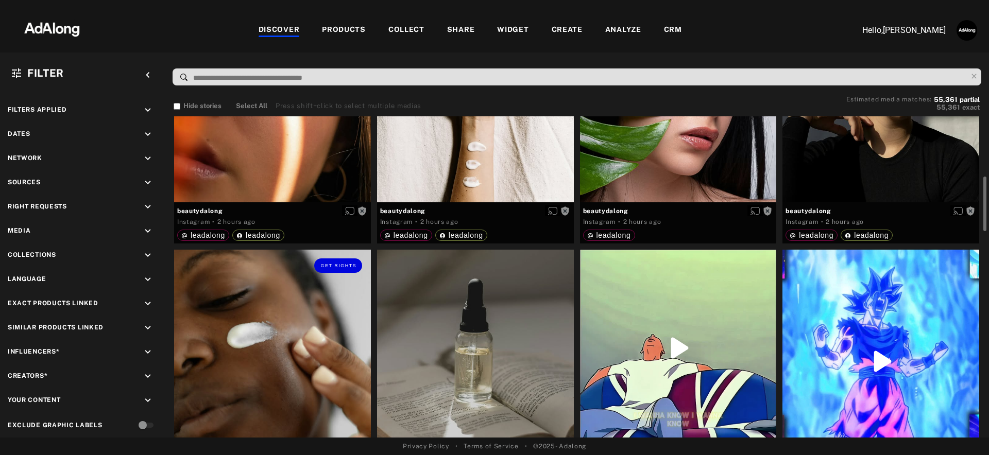
scroll to position [392, 0]
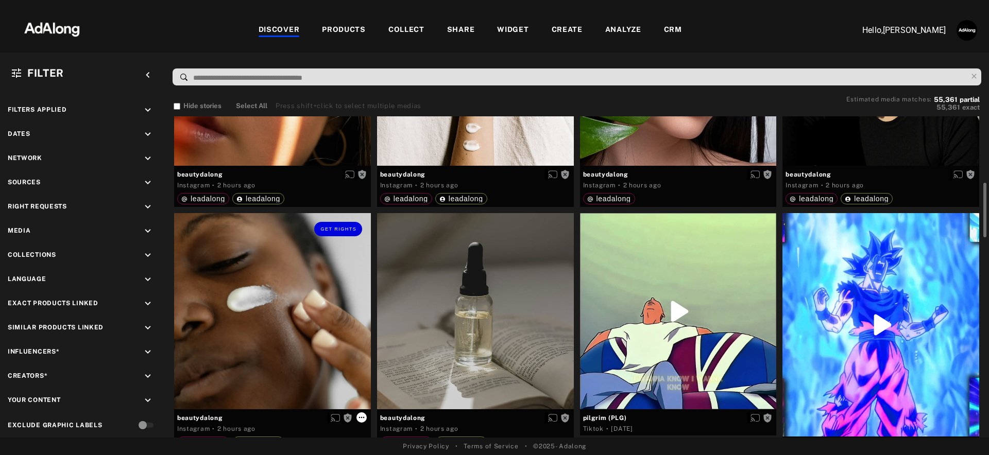
click at [363, 418] on icon at bounding box center [361, 418] width 8 height 8
click at [340, 294] on div "Get rights" at bounding box center [272, 311] width 197 height 197
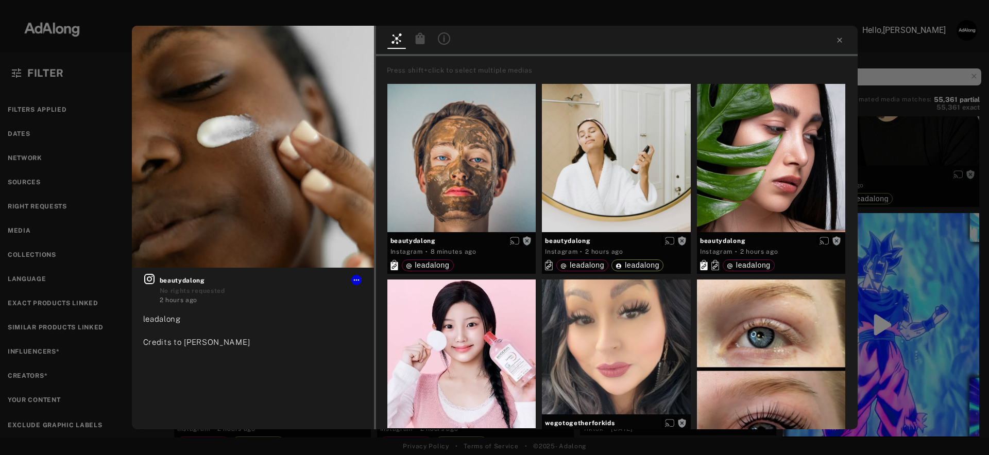
click at [423, 39] on icon at bounding box center [419, 37] width 9 height 11
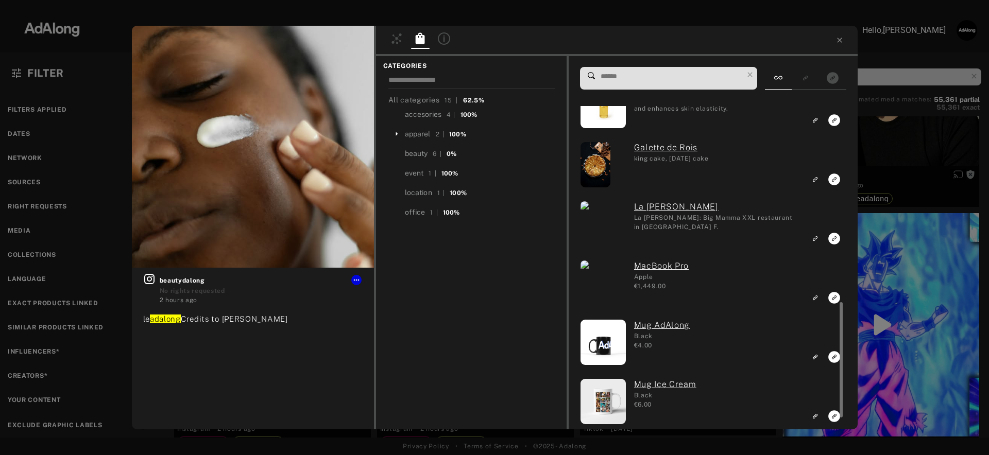
scroll to position [344, 0]
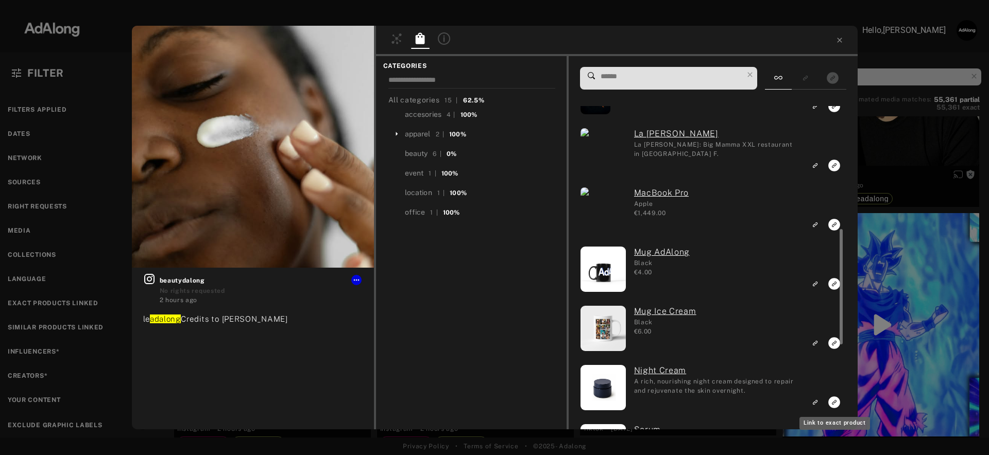
click at [833, 404] on rect "Link to exact product" at bounding box center [834, 402] width 13 height 13
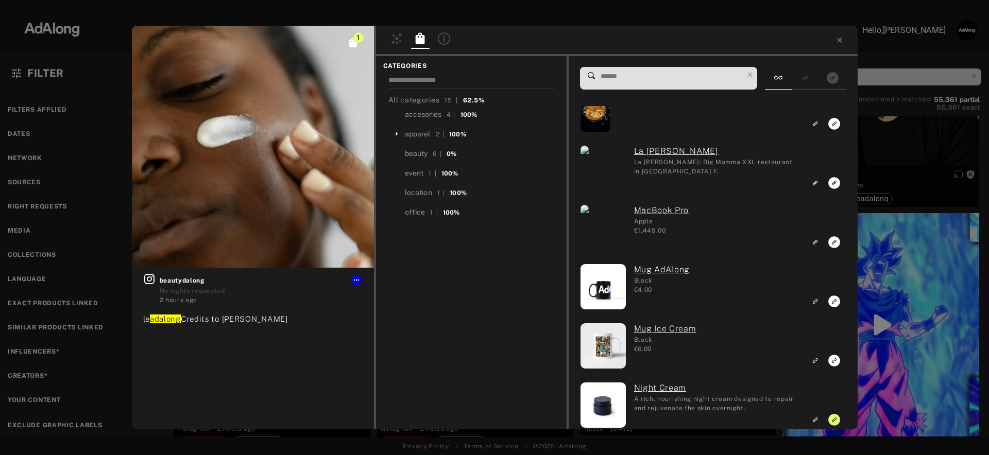
scroll to position [0, 0]
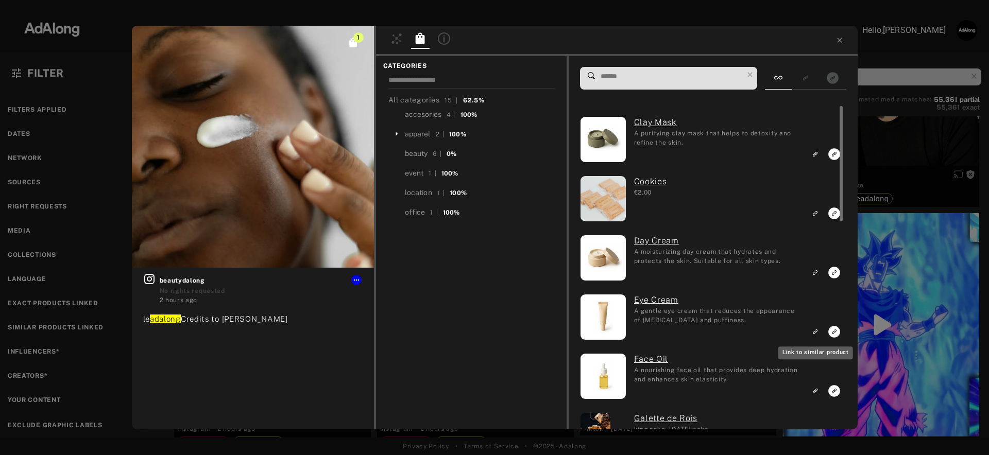
click at [814, 334] on icon "Link to similar product" at bounding box center [814, 332] width 7 height 6
click at [840, 41] on icon at bounding box center [839, 40] width 5 height 5
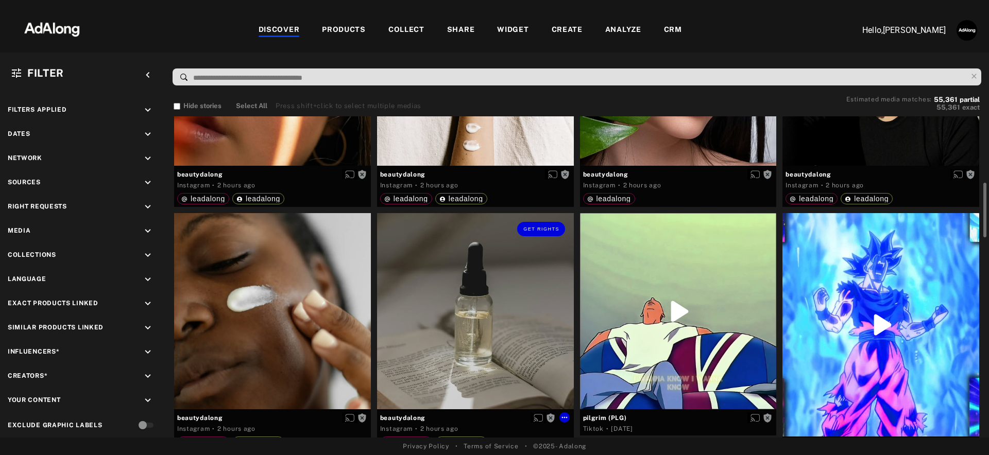
click at [531, 332] on div "Get rights" at bounding box center [475, 311] width 197 height 197
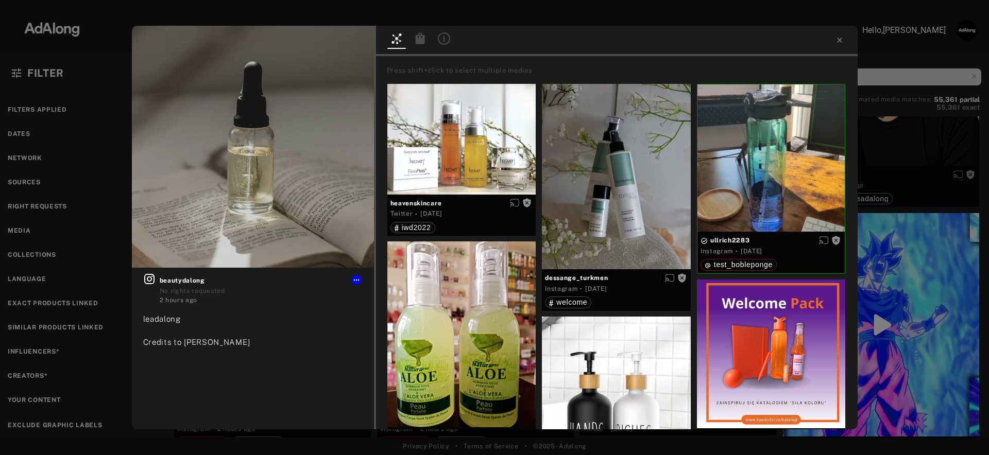
click at [423, 42] on icon at bounding box center [419, 37] width 9 height 11
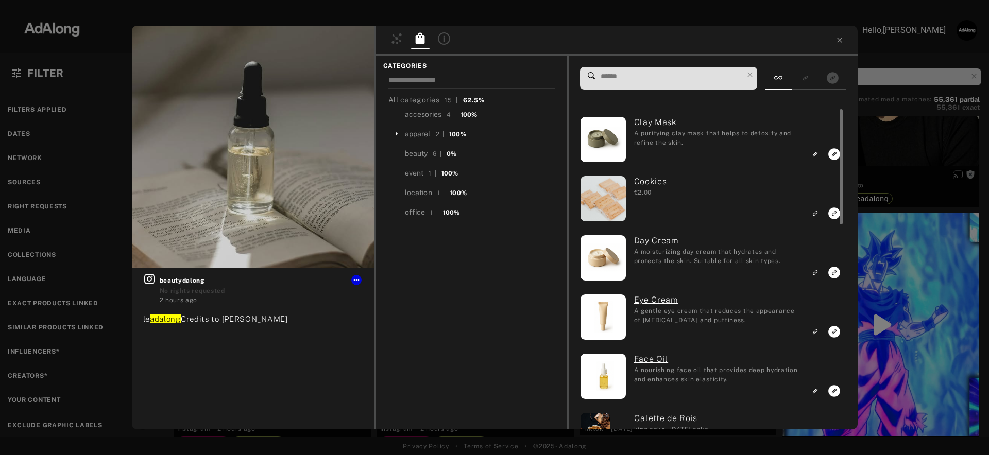
scroll to position [3, 0]
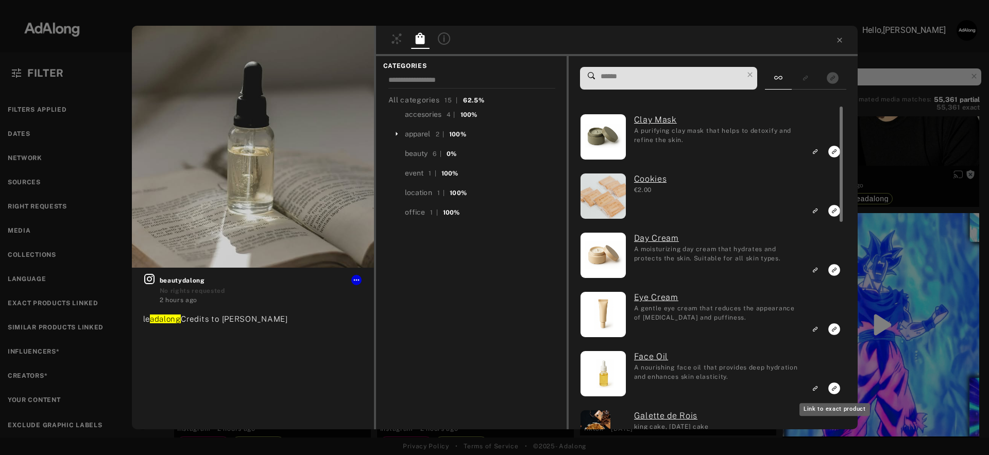
click at [833, 389] on icon "Link to exact product" at bounding box center [834, 389] width 12 height 12
click at [839, 42] on icon at bounding box center [839, 40] width 8 height 8
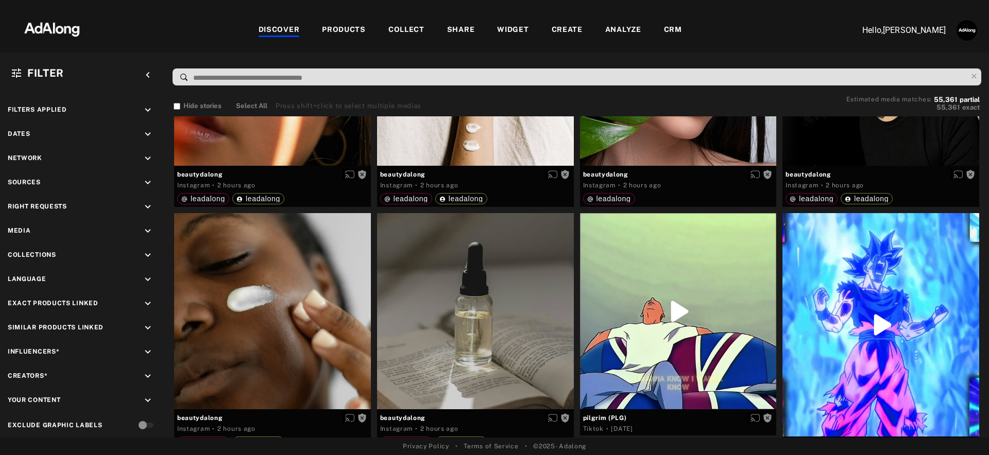
click at [514, 29] on div "WIDGET" at bounding box center [512, 30] width 31 height 12
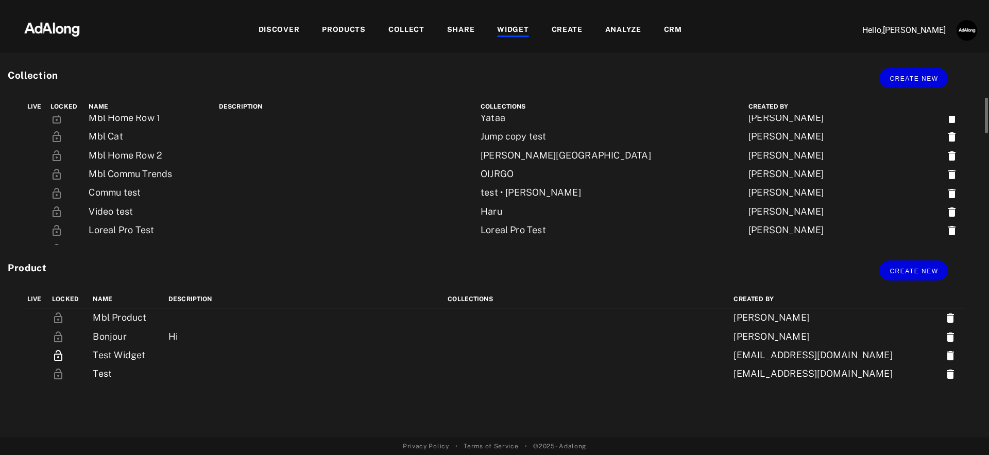
scroll to position [134, 0]
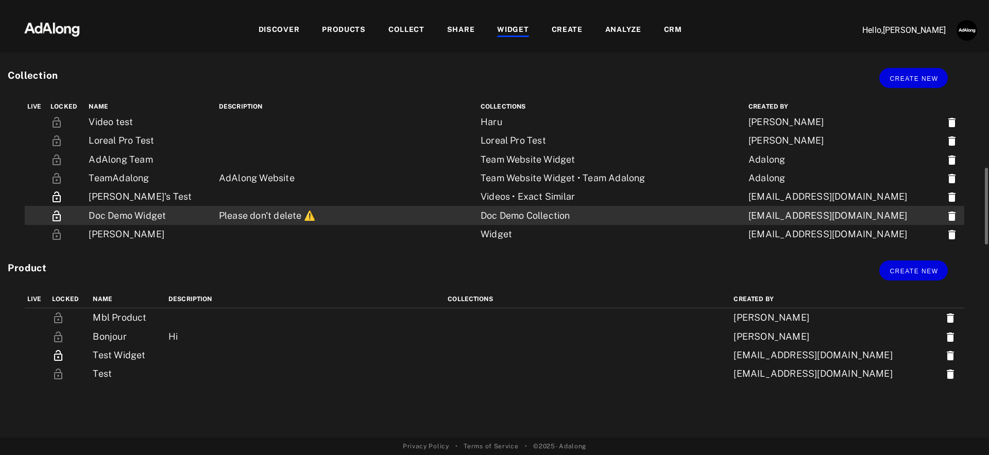
click at [216, 213] on td "Please don't delete ⚠️" at bounding box center [347, 215] width 262 height 19
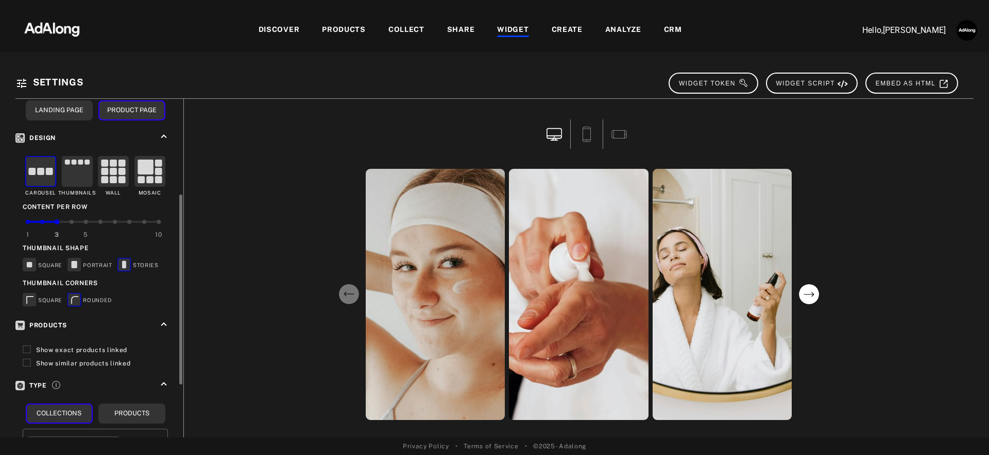
scroll to position [166, 0]
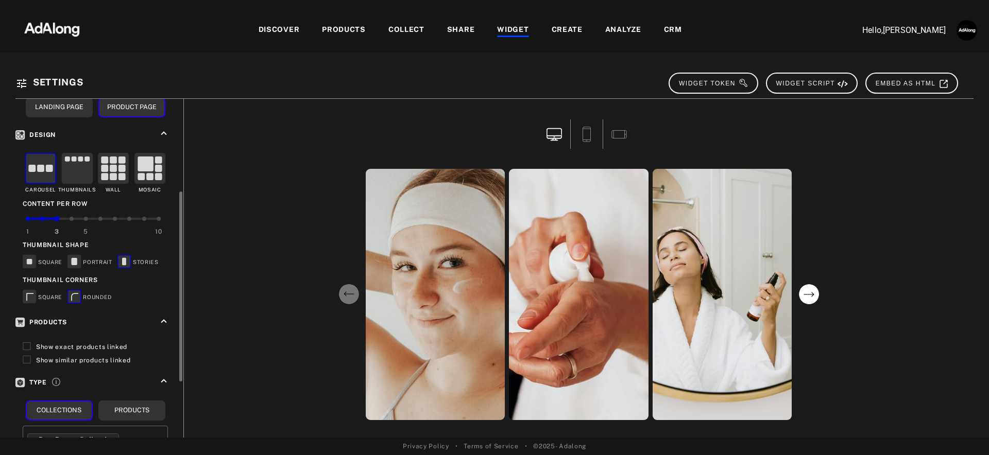
click at [92, 344] on span "Show exact products linked" at bounding box center [81, 347] width 91 height 7
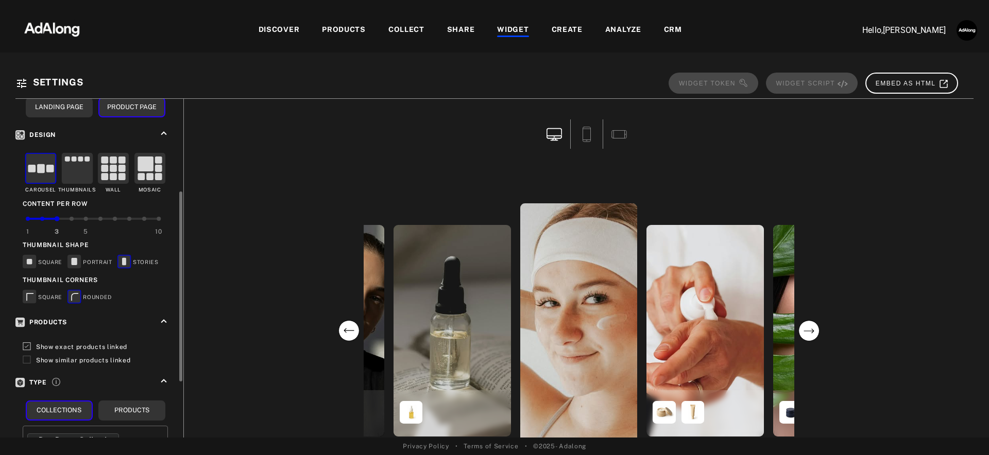
click at [89, 357] on span "Show similar products linked" at bounding box center [83, 360] width 95 height 7
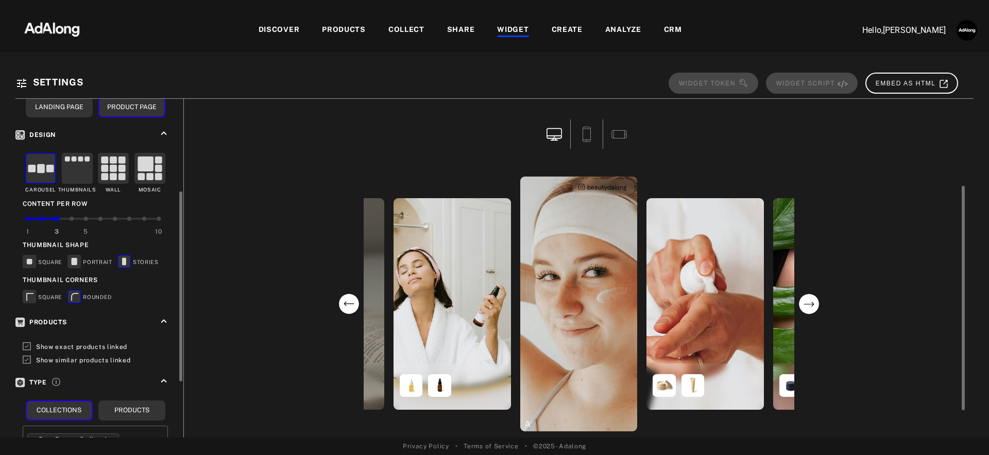
scroll to position [56, 0]
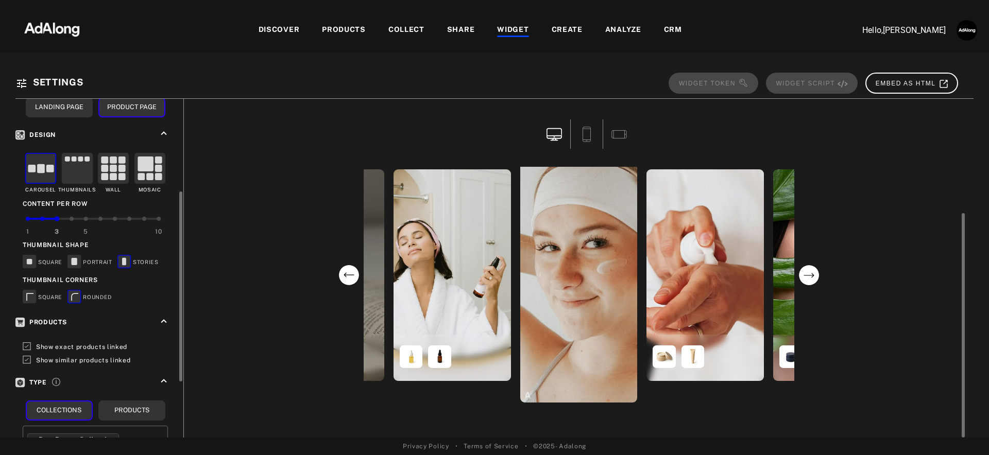
click at [806, 275] on circle "next" at bounding box center [808, 275] width 21 height 21
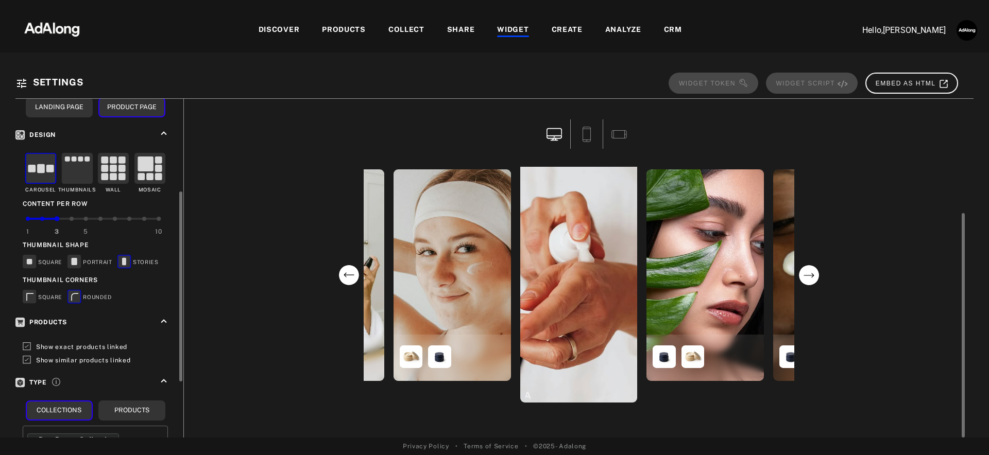
click at [806, 275] on circle "next" at bounding box center [808, 275] width 21 height 21
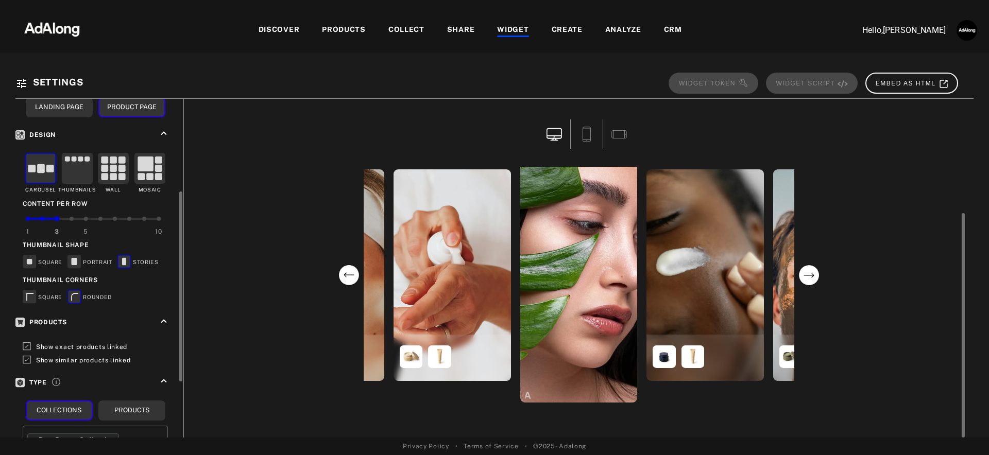
click at [806, 275] on circle "next" at bounding box center [808, 275] width 21 height 21
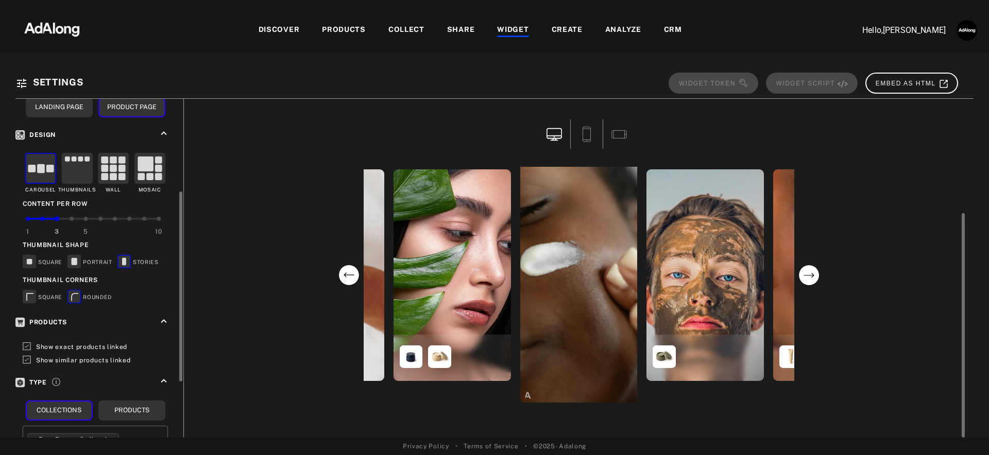
click at [806, 275] on circle "next" at bounding box center [808, 275] width 21 height 21
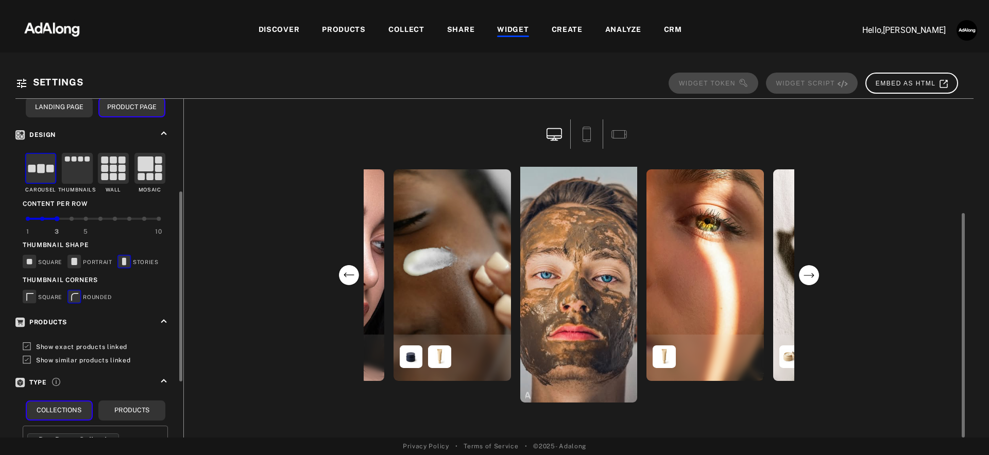
click at [806, 275] on circle "next" at bounding box center [808, 275] width 21 height 21
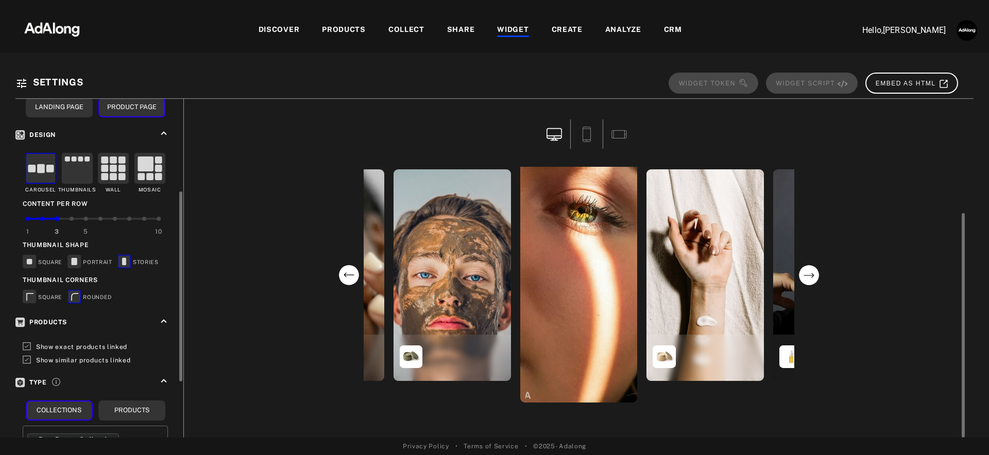
click at [806, 275] on circle "next" at bounding box center [808, 275] width 21 height 21
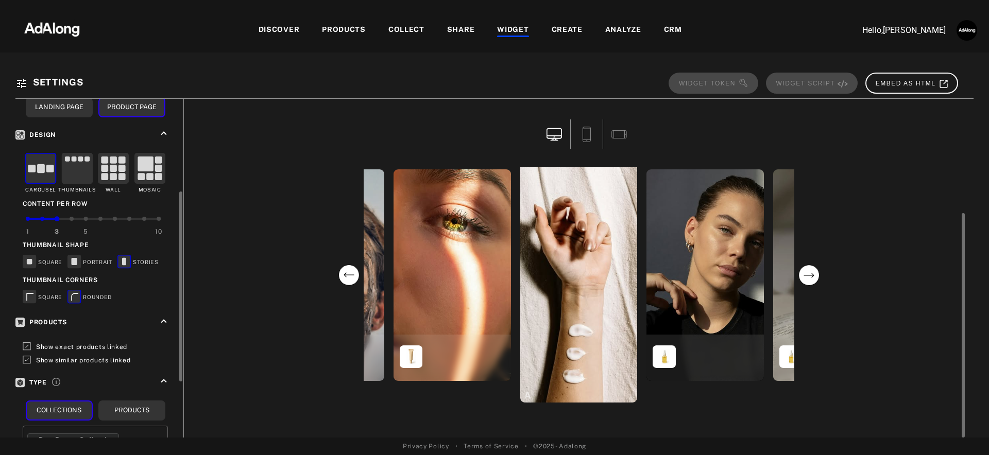
click at [806, 275] on circle "next" at bounding box center [808, 275] width 21 height 21
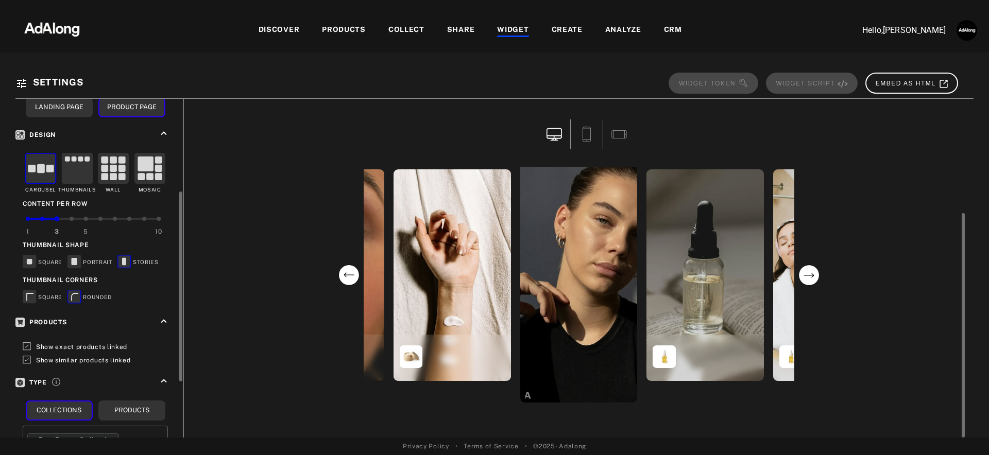
click at [806, 275] on circle "next" at bounding box center [808, 275] width 21 height 21
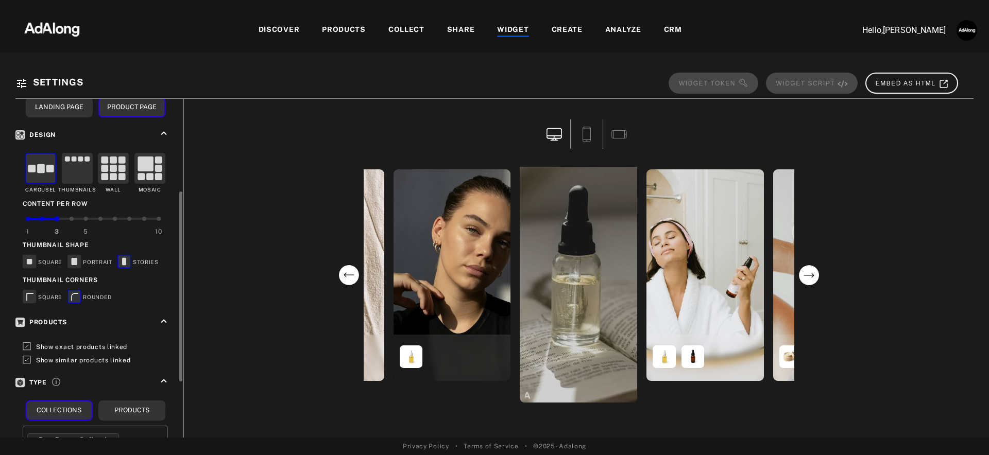
scroll to position [266, 0]
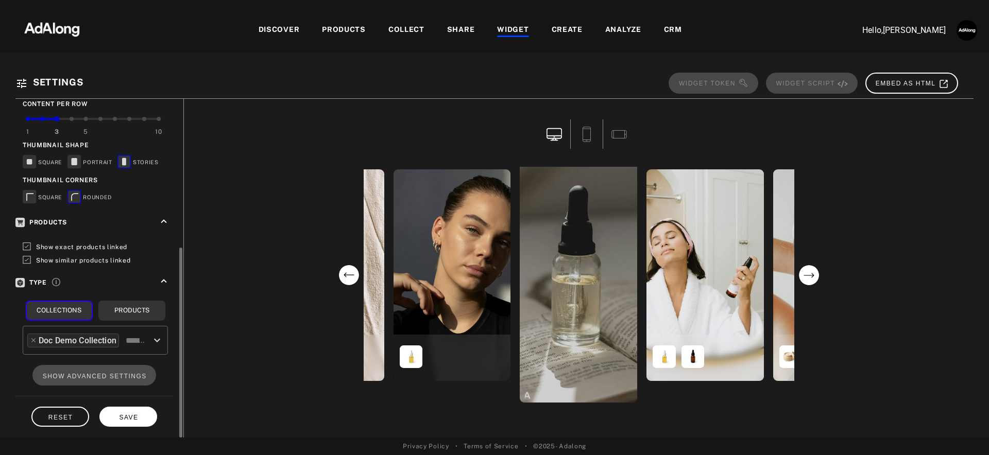
click at [152, 412] on button "SAVE" at bounding box center [128, 417] width 58 height 20
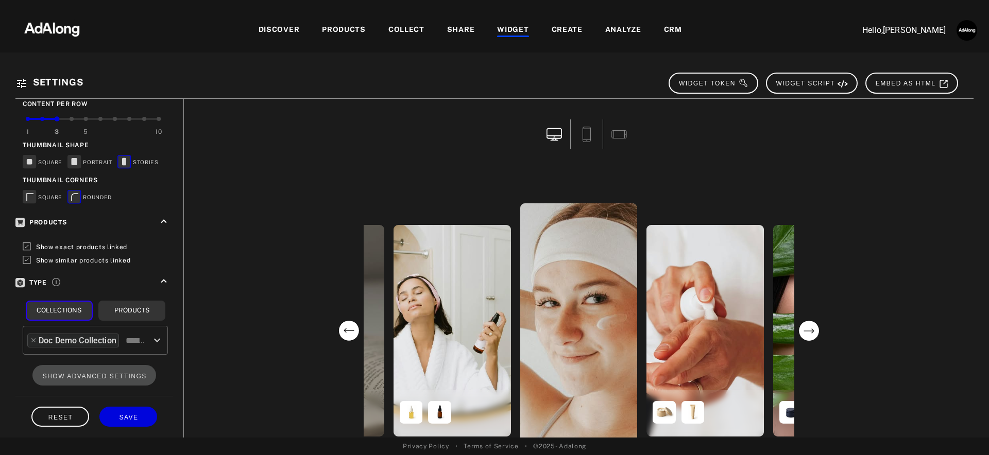
click at [347, 30] on div "PRODUCTS" at bounding box center [344, 30] width 44 height 12
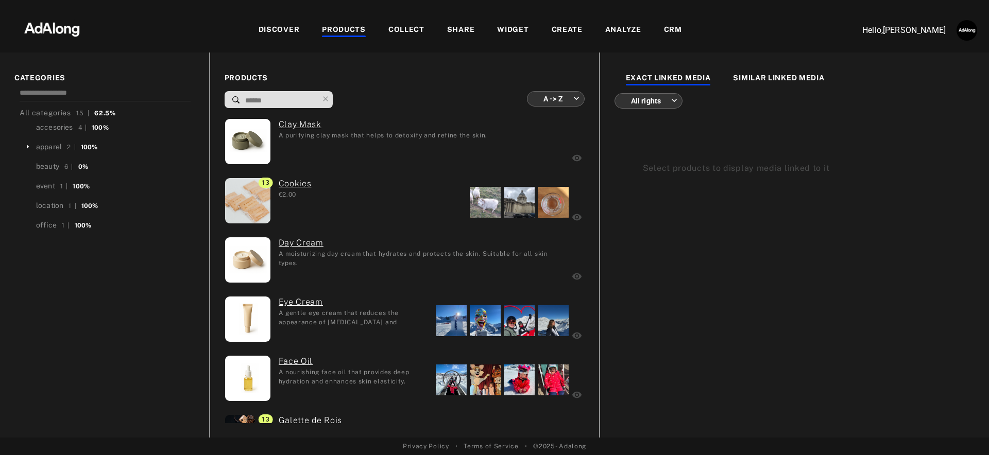
click at [398, 32] on div "COLLECT" at bounding box center [406, 30] width 36 height 12
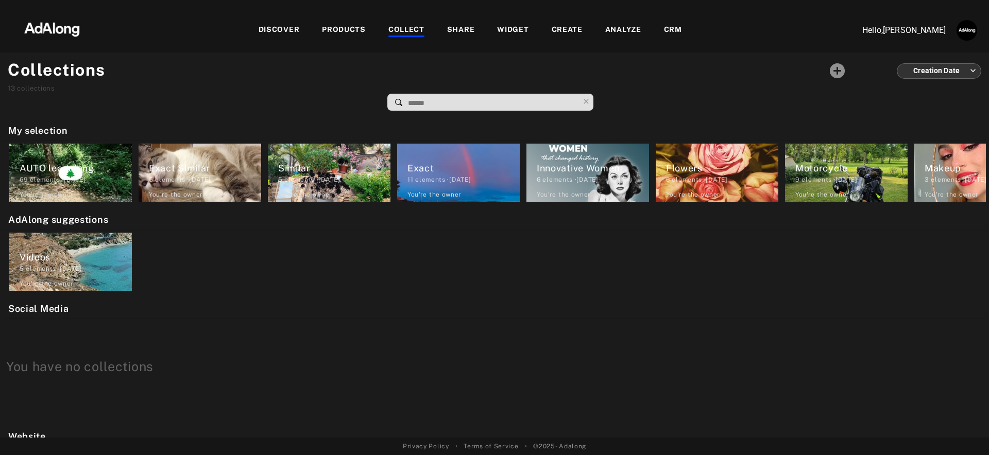
click at [289, 30] on div "DISCOVER" at bounding box center [279, 30] width 41 height 12
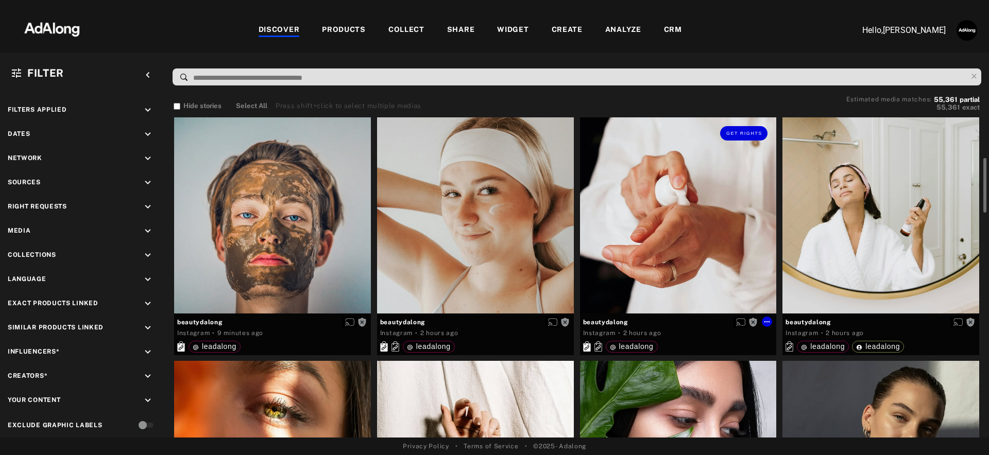
scroll to position [167, 0]
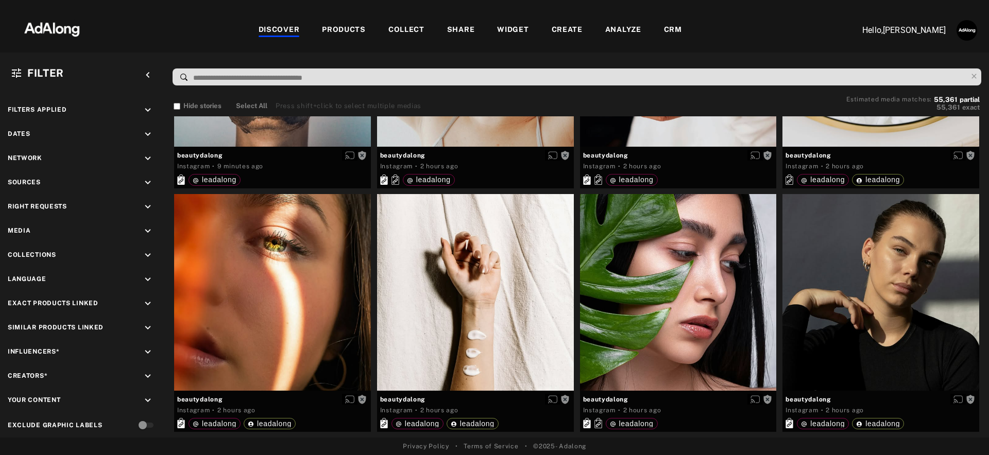
click at [410, 26] on div "COLLECT" at bounding box center [406, 30] width 36 height 12
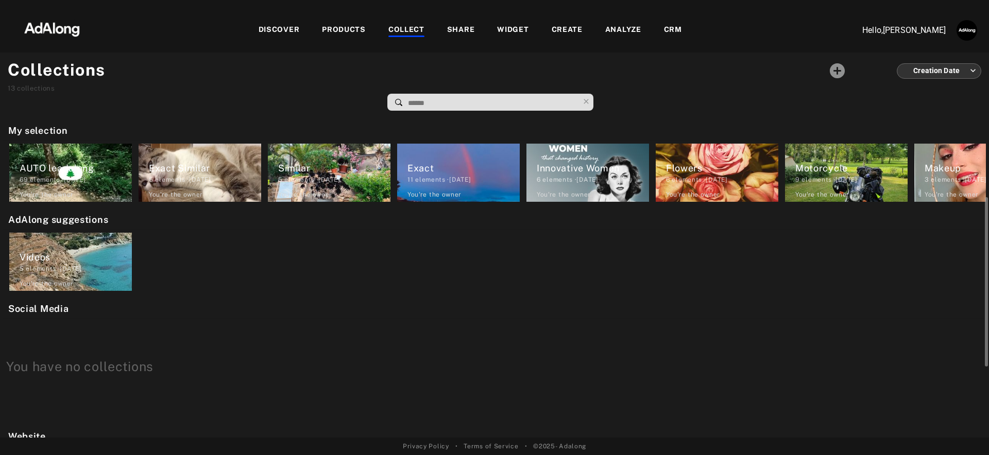
scroll to position [288, 0]
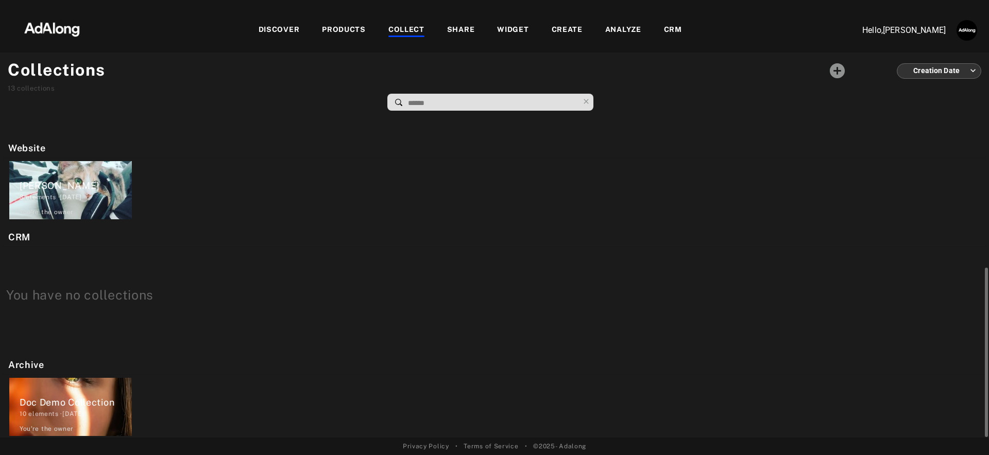
click at [51, 398] on div "Doc Demo Collection" at bounding box center [76, 403] width 112 height 14
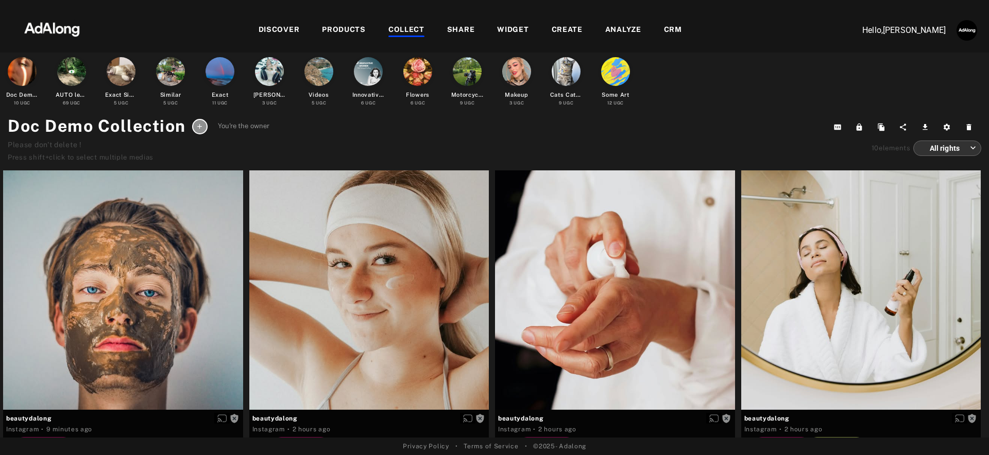
click at [269, 28] on div "DISCOVER" at bounding box center [279, 30] width 41 height 12
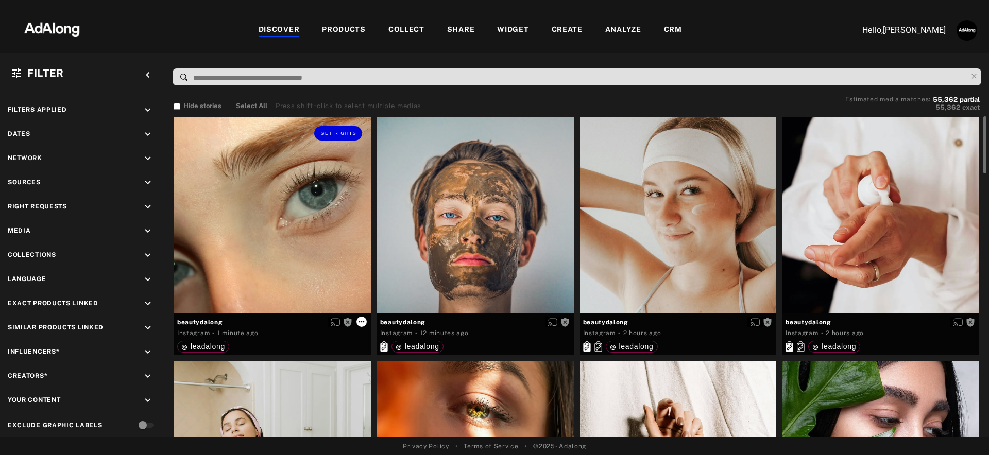
click at [363, 320] on icon at bounding box center [361, 322] width 8 height 8
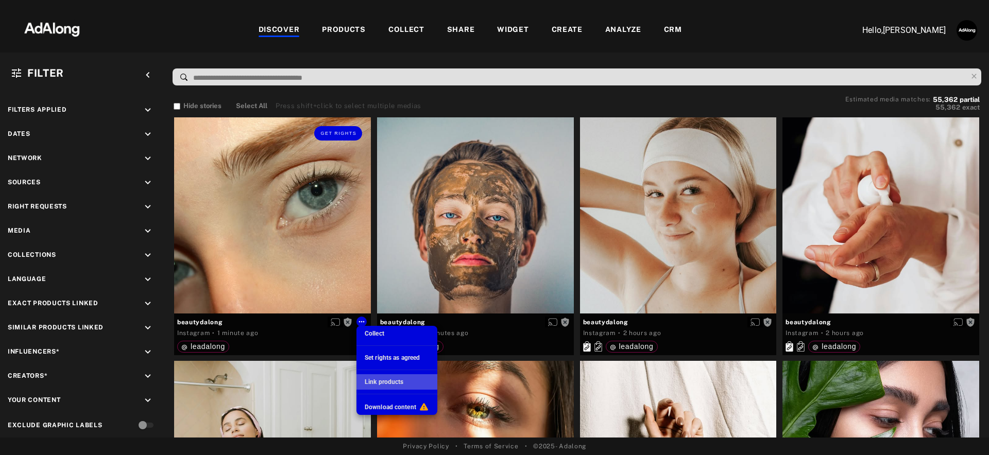
click at [378, 381] on span "Link products" at bounding box center [384, 382] width 39 height 7
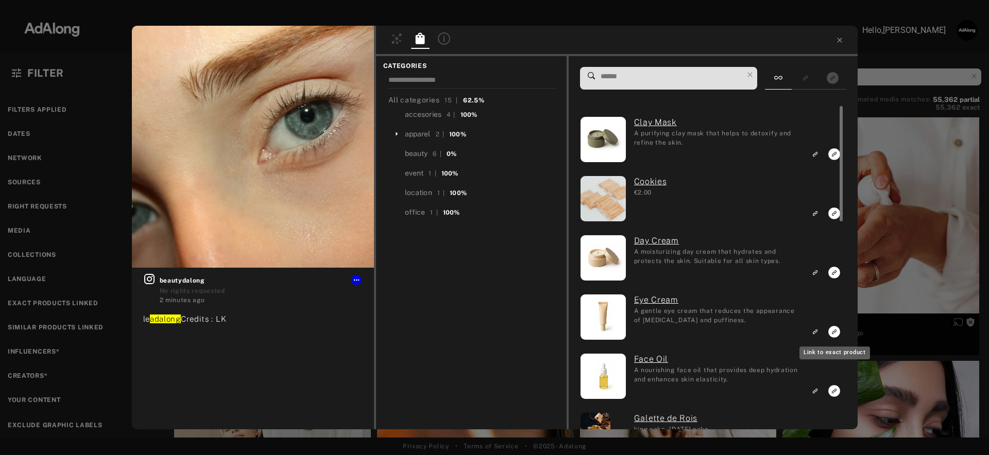
click at [835, 335] on icon "Link to exact product" at bounding box center [834, 332] width 12 height 12
click at [840, 42] on icon at bounding box center [839, 40] width 8 height 8
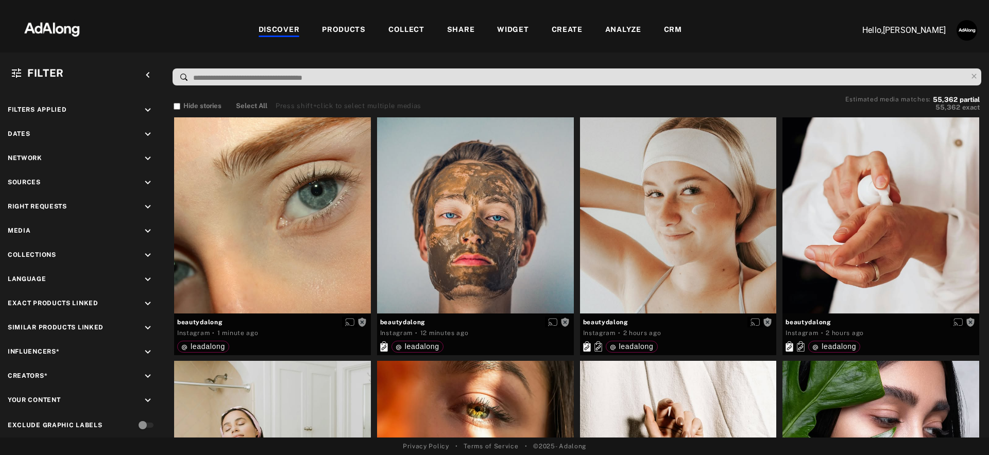
click at [523, 30] on div "WIDGET" at bounding box center [512, 30] width 31 height 12
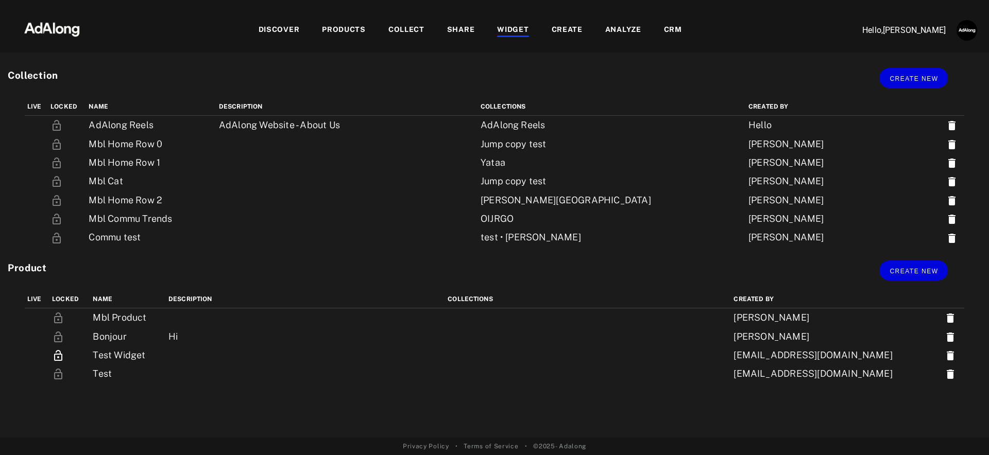
scroll to position [134, 0]
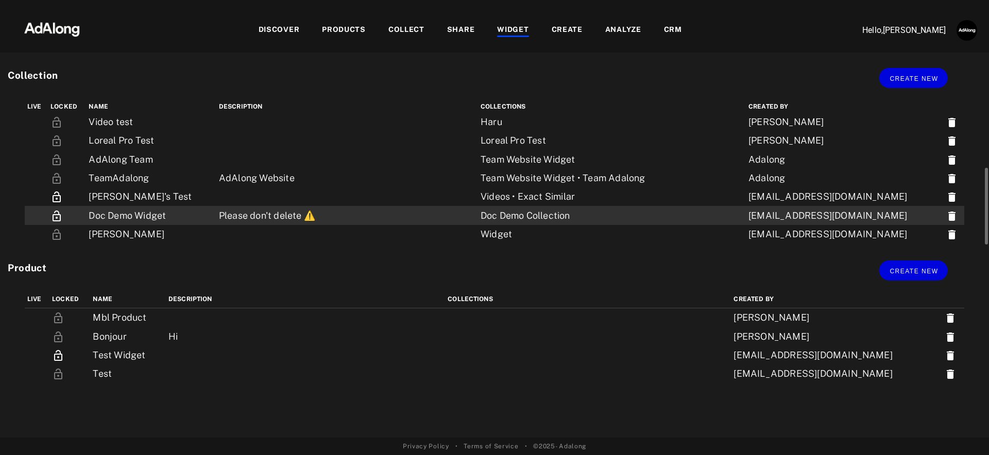
click at [380, 209] on td "Please don't delete ⚠️" at bounding box center [347, 215] width 262 height 19
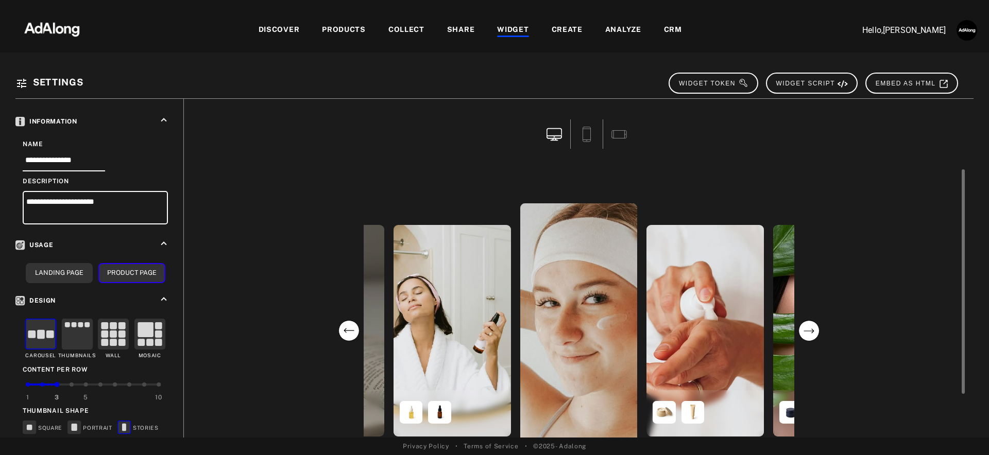
scroll to position [2, 0]
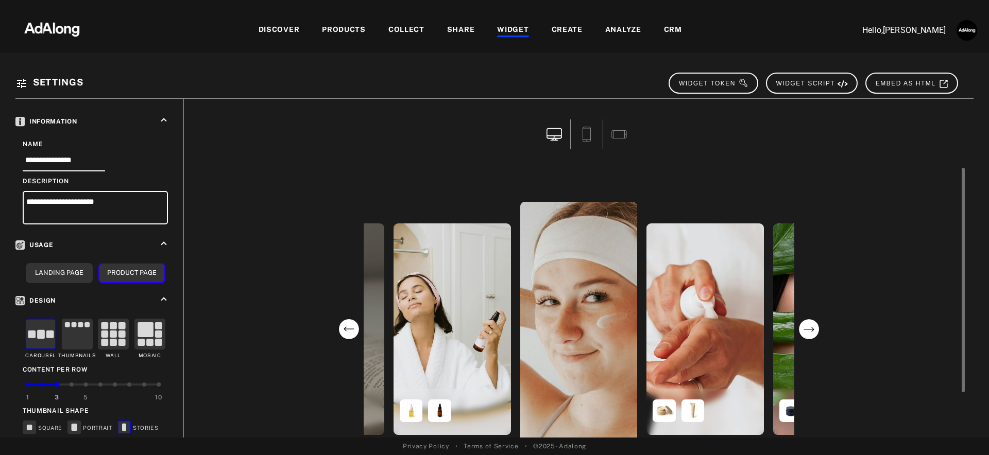
click at [813, 328] on circle "next" at bounding box center [808, 329] width 21 height 21
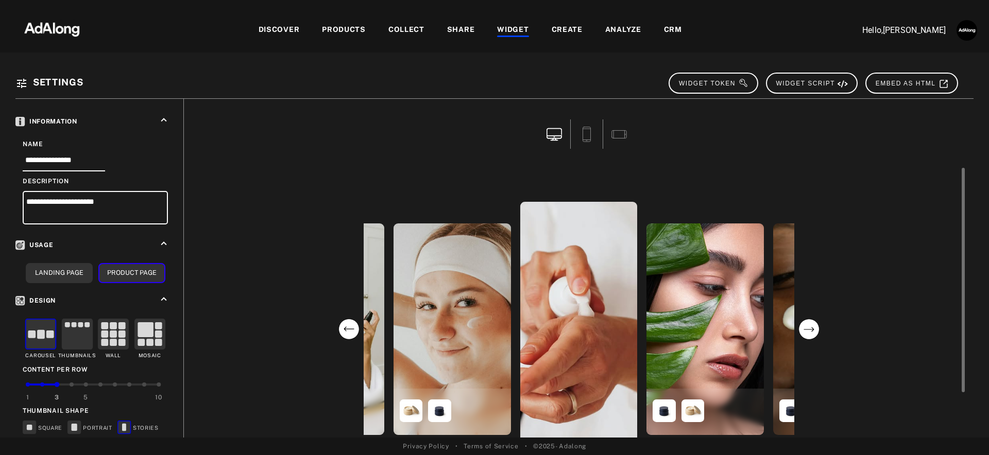
click at [813, 328] on circle "next" at bounding box center [808, 329] width 21 height 21
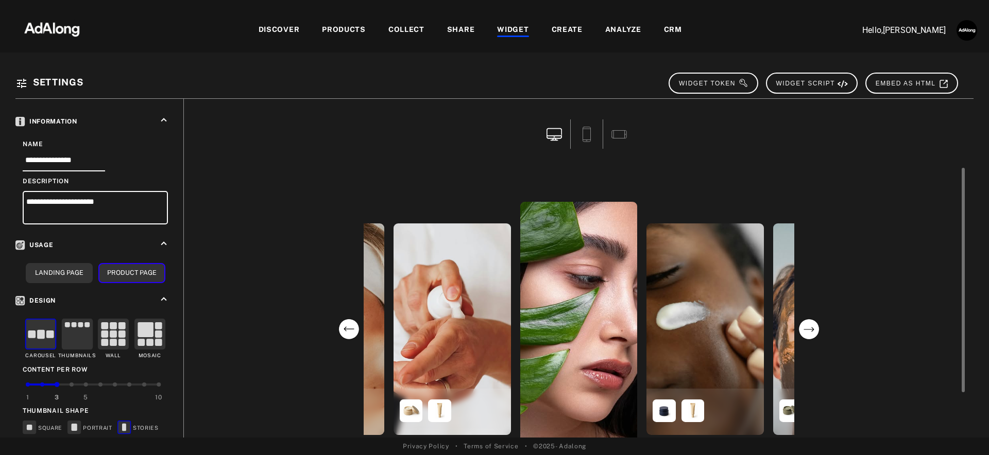
click at [813, 328] on circle "next" at bounding box center [808, 329] width 21 height 21
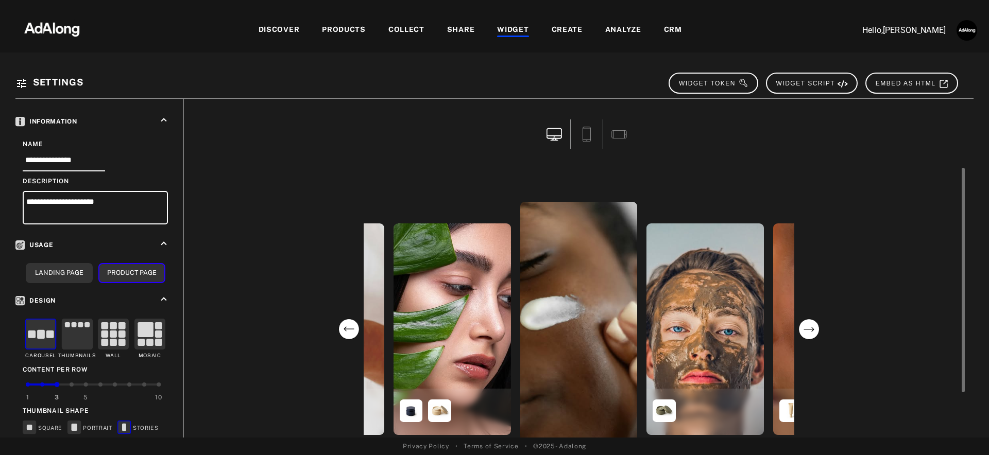
click at [813, 328] on circle "next" at bounding box center [808, 329] width 21 height 21
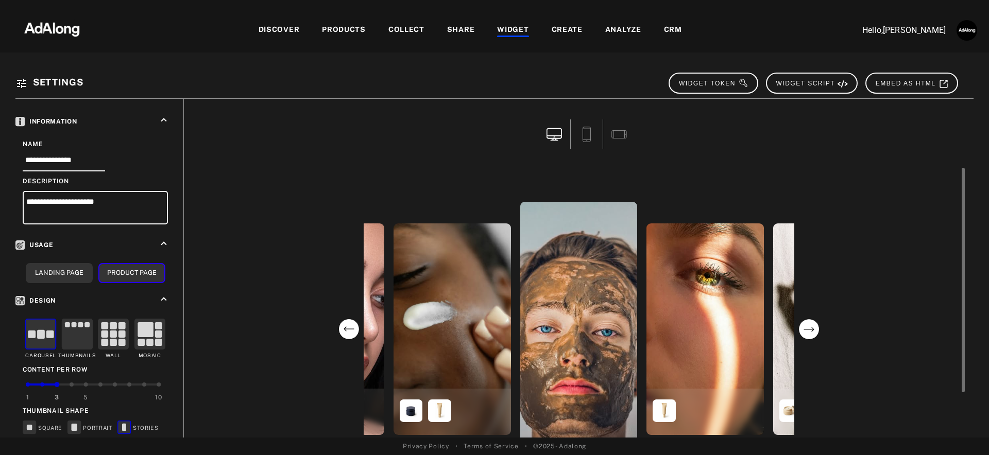
click at [813, 328] on circle "next" at bounding box center [808, 329] width 21 height 21
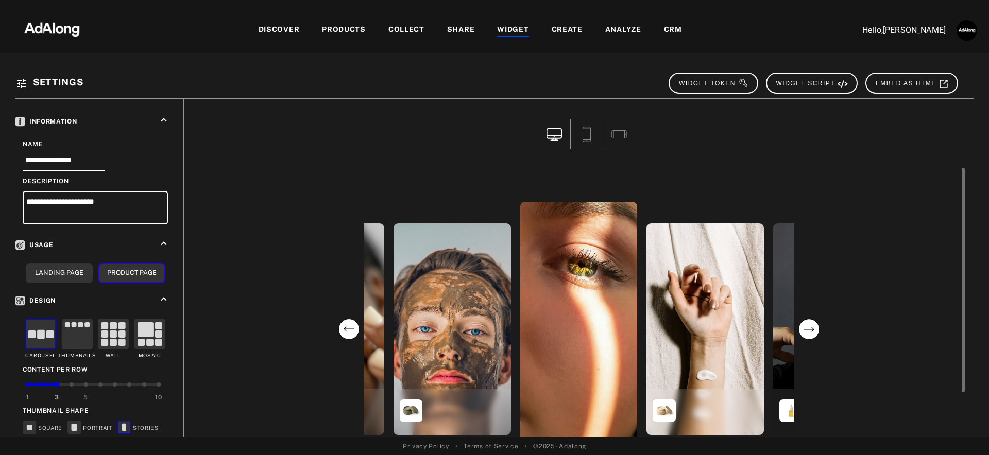
click at [813, 328] on circle "next" at bounding box center [808, 329] width 21 height 21
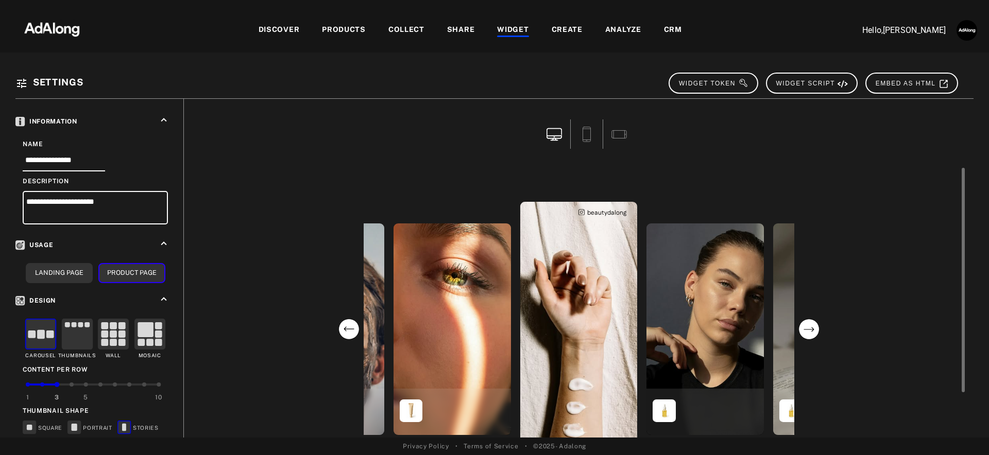
click at [572, 283] on div "beautydalong" at bounding box center [578, 329] width 117 height 255
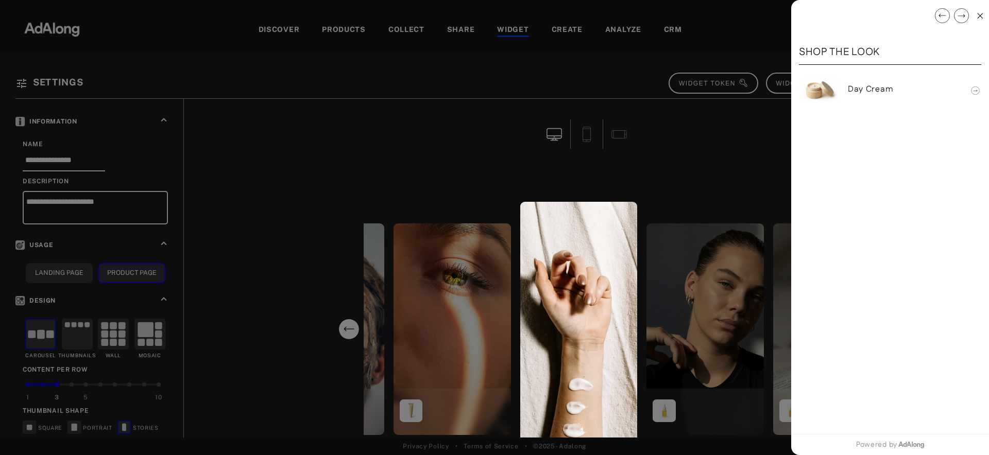
click at [980, 16] on line at bounding box center [980, 16] width 5 height 5
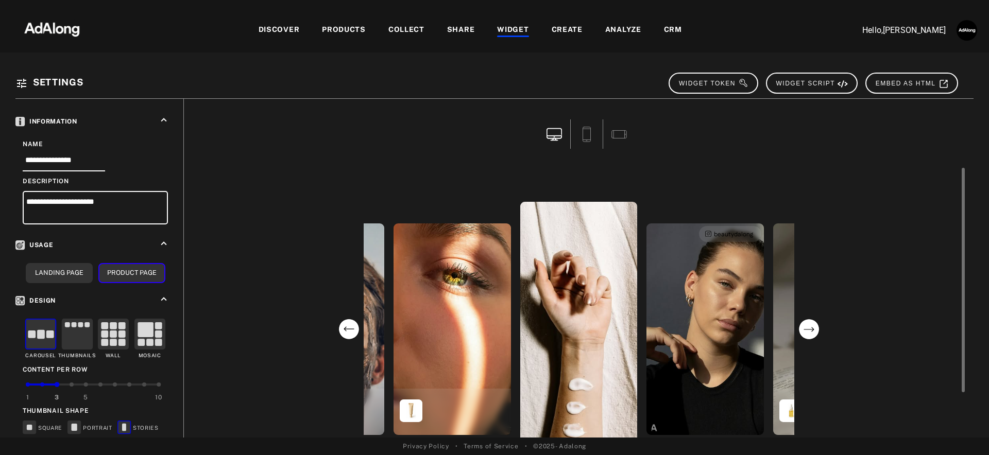
click at [719, 311] on div "beautydalong" at bounding box center [704, 330] width 117 height 212
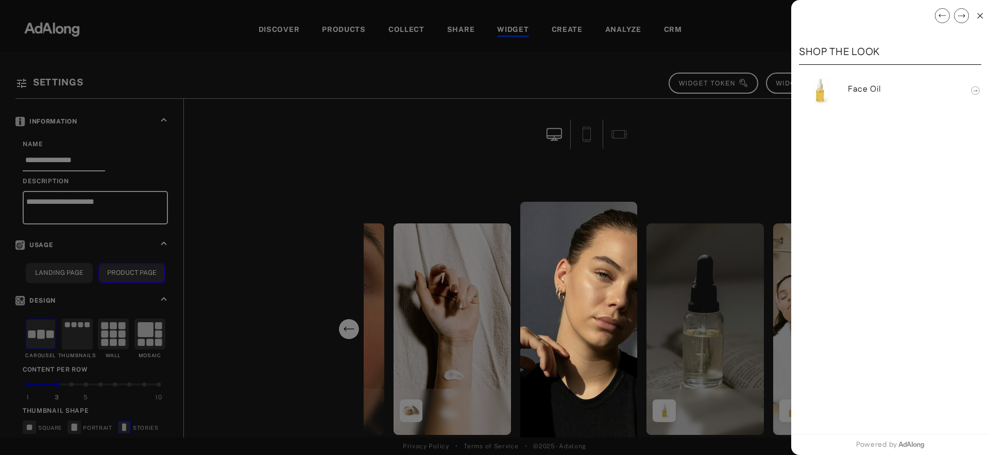
click at [963, 17] on circle "next" at bounding box center [961, 16] width 14 height 14
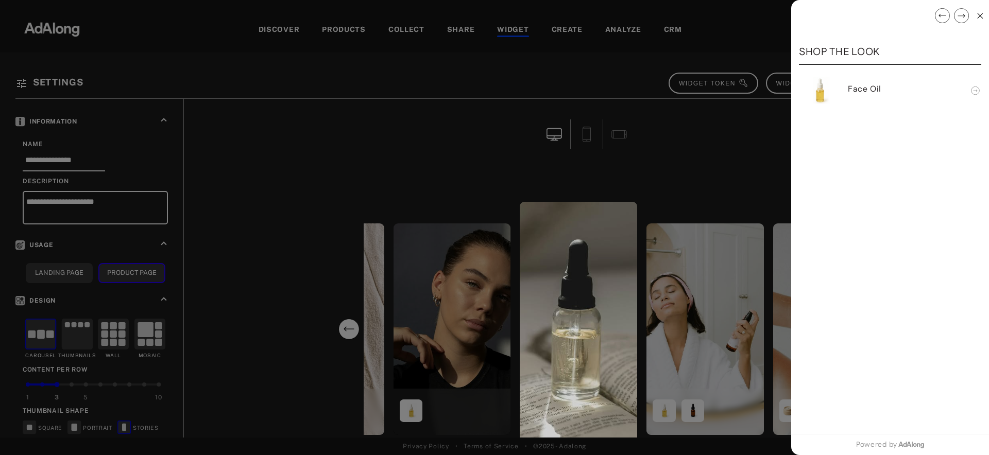
click at [963, 17] on circle "next" at bounding box center [961, 16] width 14 height 14
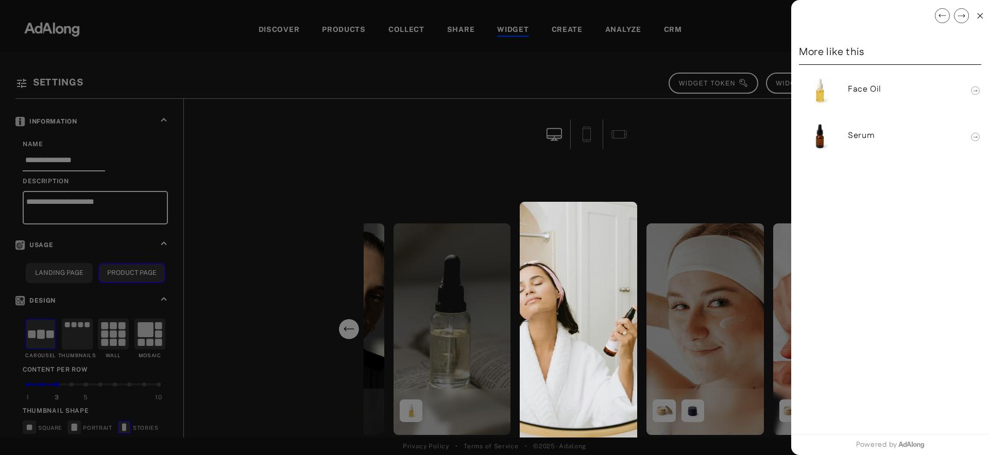
click at [963, 17] on circle "next" at bounding box center [961, 16] width 14 height 14
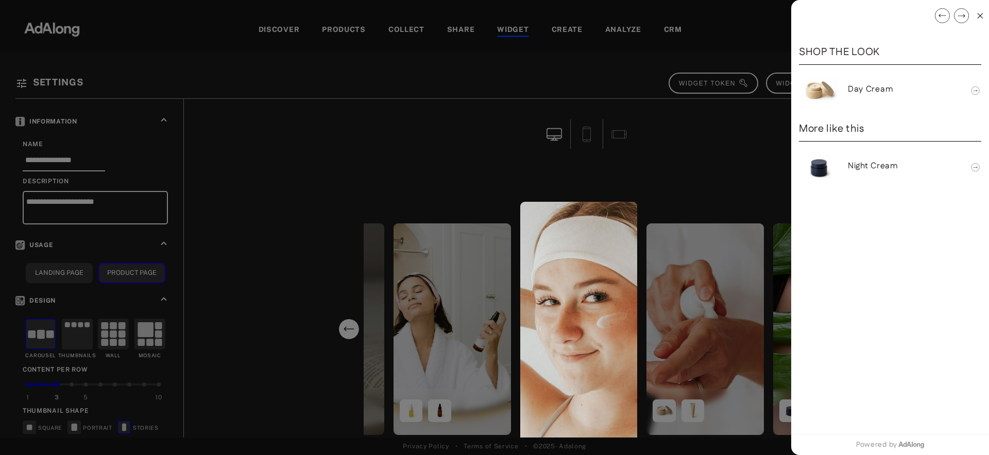
click at [963, 17] on circle "next" at bounding box center [961, 16] width 14 height 14
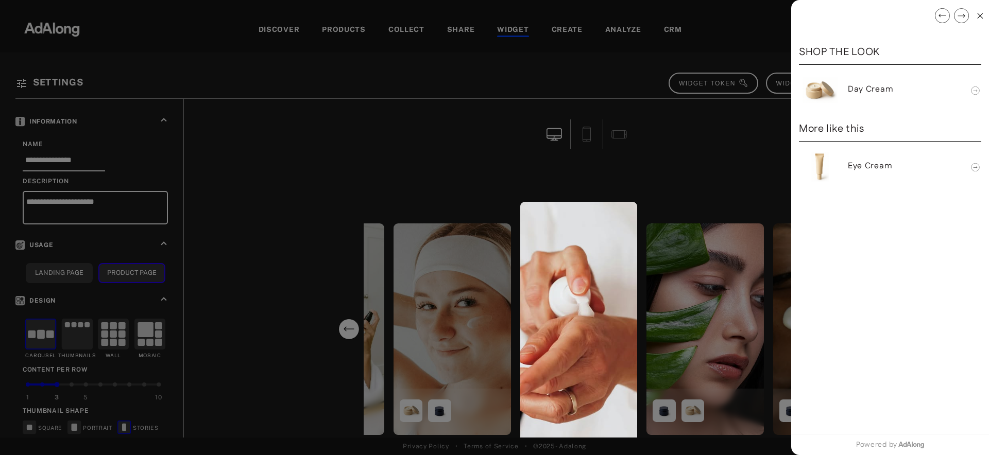
click at [963, 17] on circle "next" at bounding box center [961, 16] width 14 height 14
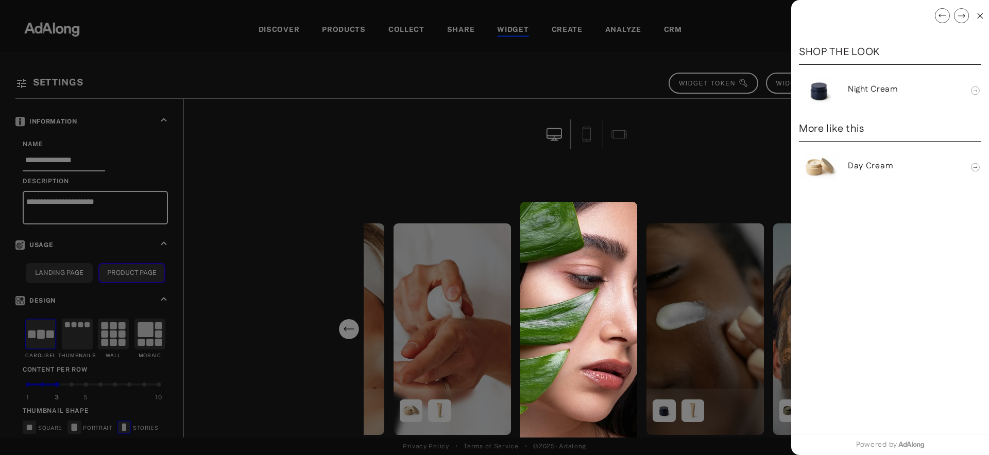
click at [963, 18] on icon "next" at bounding box center [961, 15] width 15 height 15
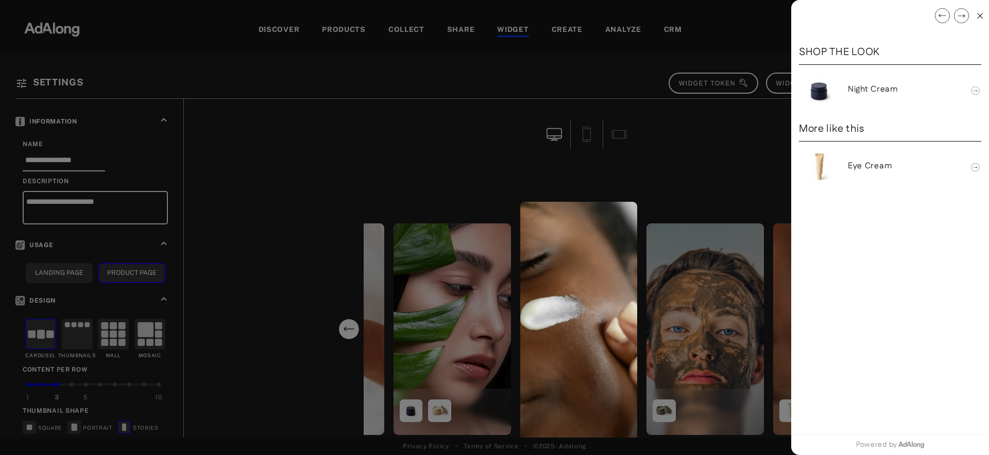
click at [966, 16] on circle "next" at bounding box center [961, 16] width 14 height 14
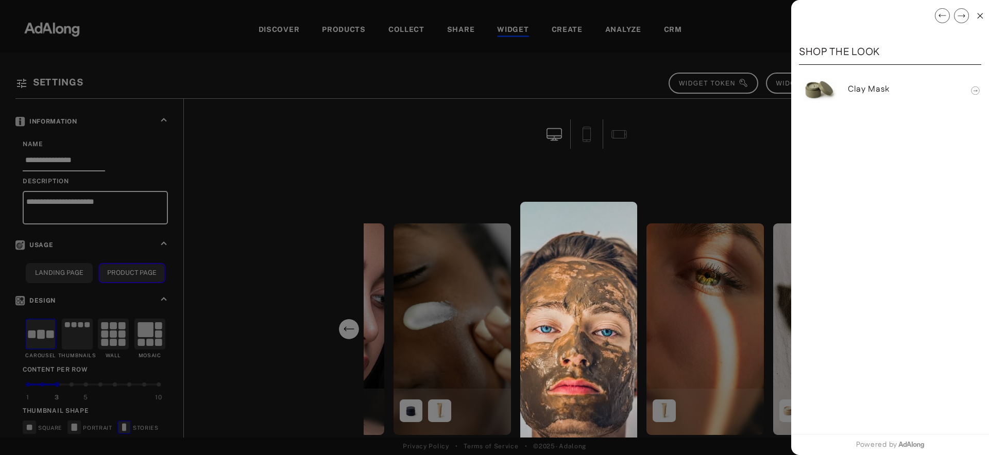
click at [980, 18] on icon at bounding box center [980, 16] width 6 height 6
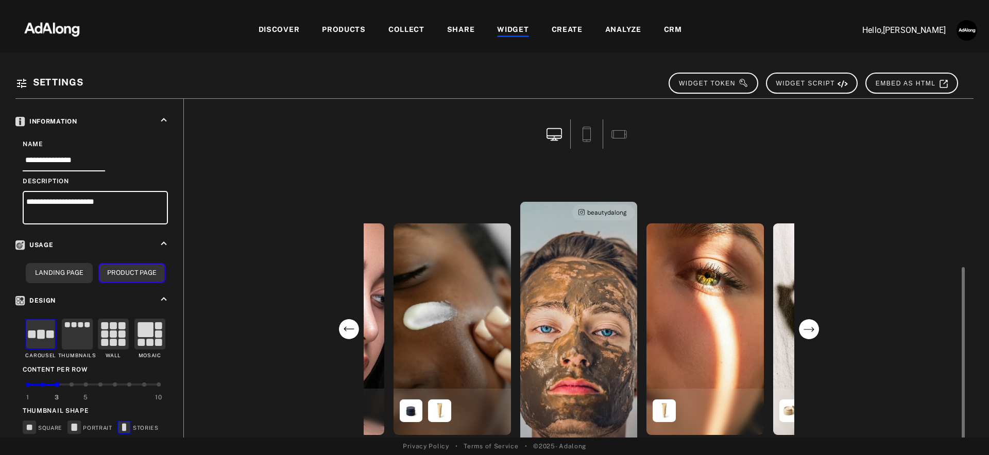
scroll to position [56, 0]
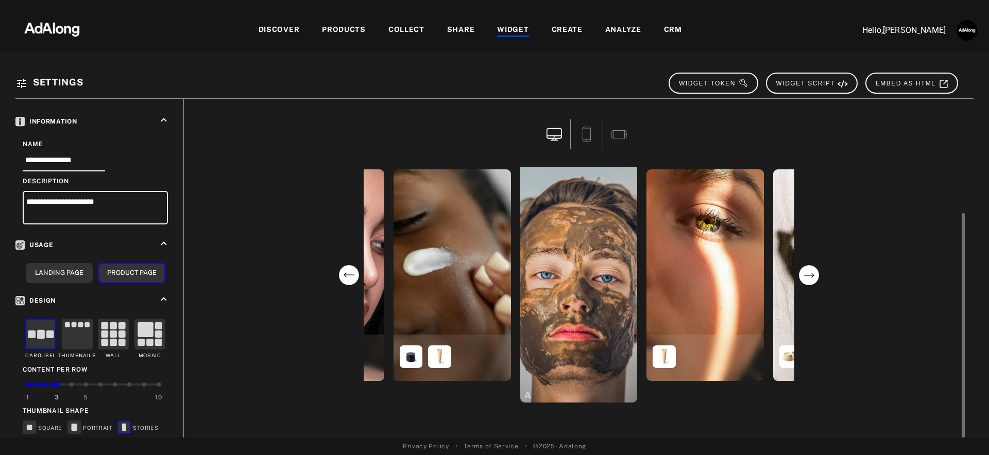
click at [306, 263] on div "beautydalong beautydalong [GEOGRAPHIC_DATA] beautydalong [GEOGRAPHIC_DATA] [GEO…" at bounding box center [579, 302] width 774 height 271
drag, startPoint x: 254, startPoint y: 196, endPoint x: 281, endPoint y: 181, distance: 30.7
click at [254, 196] on div "beautydalong beautydalong [GEOGRAPHIC_DATA] beautydalong [GEOGRAPHIC_DATA] [GEO…" at bounding box center [579, 302] width 774 height 271
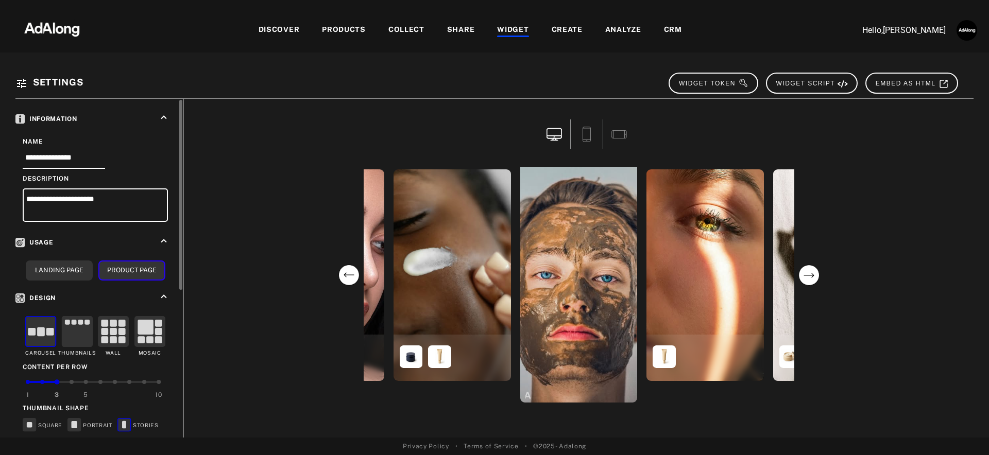
scroll to position [266, 0]
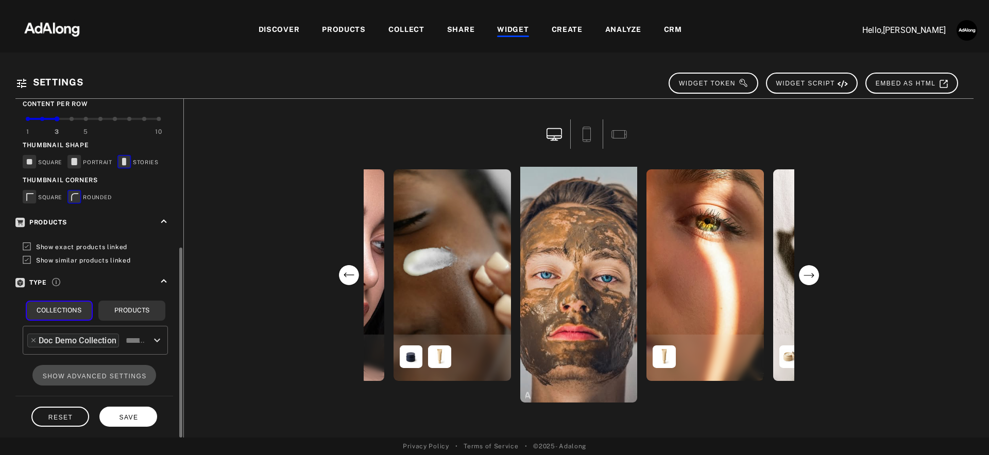
click at [139, 420] on button "SAVE" at bounding box center [128, 417] width 58 height 20
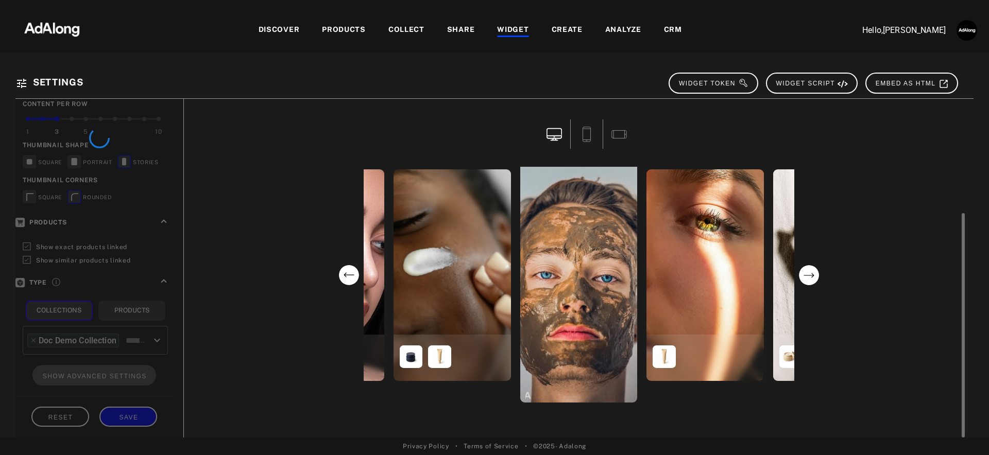
scroll to position [0, 0]
